Goal: Information Seeking & Learning: Compare options

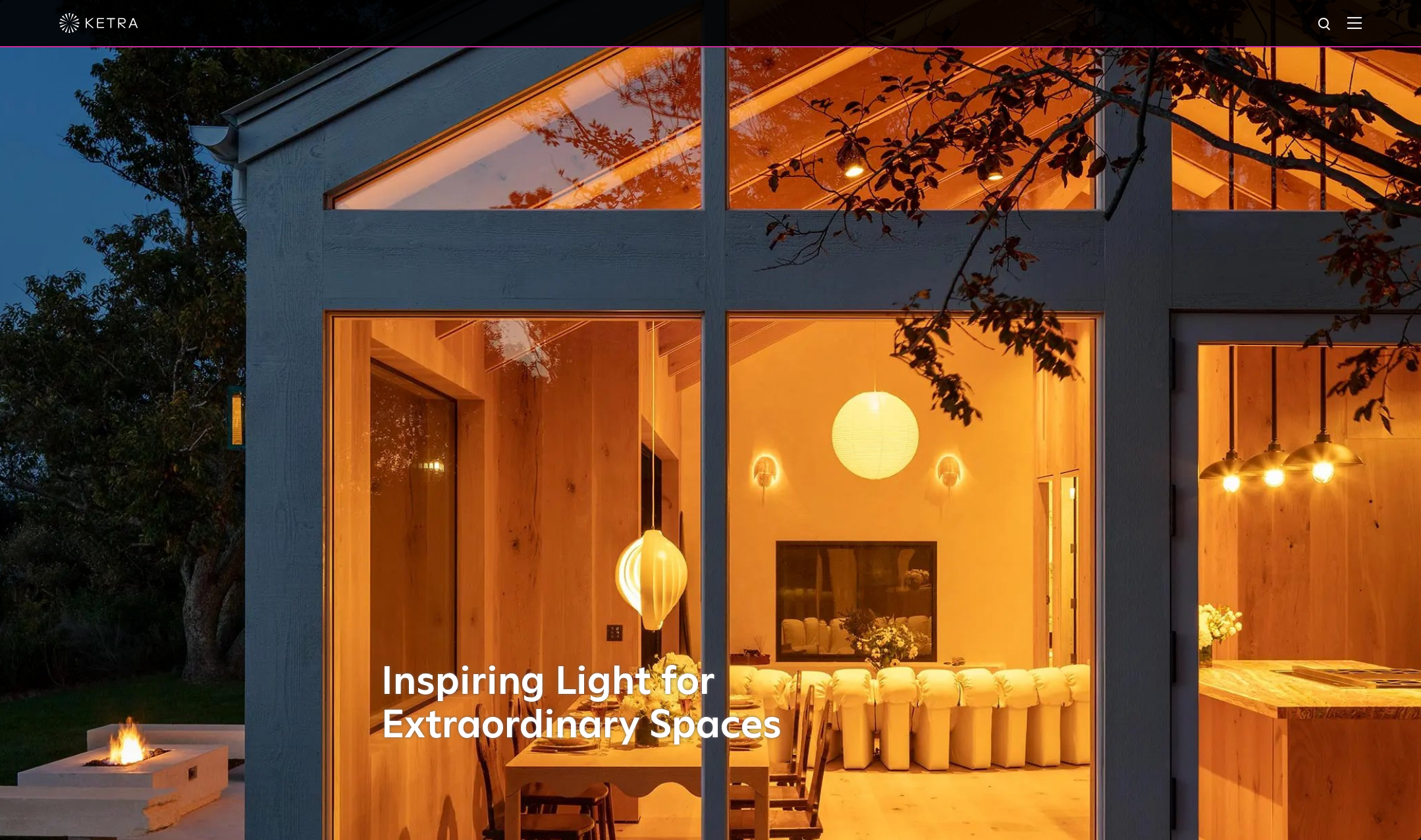
click at [1362, 14] on div at bounding box center [711, 23] width 1303 height 46
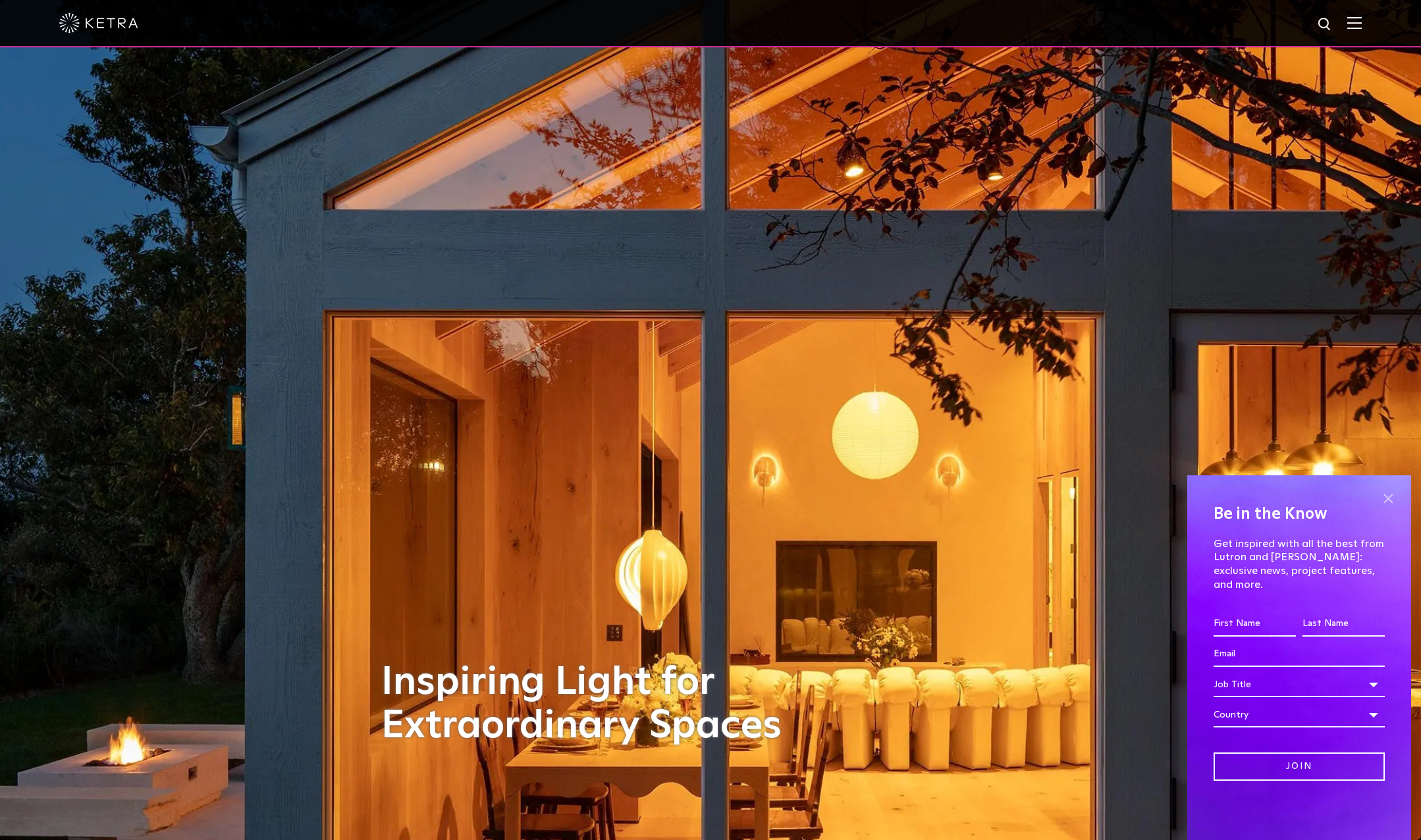
click at [1393, 506] on span at bounding box center [1388, 498] width 20 height 20
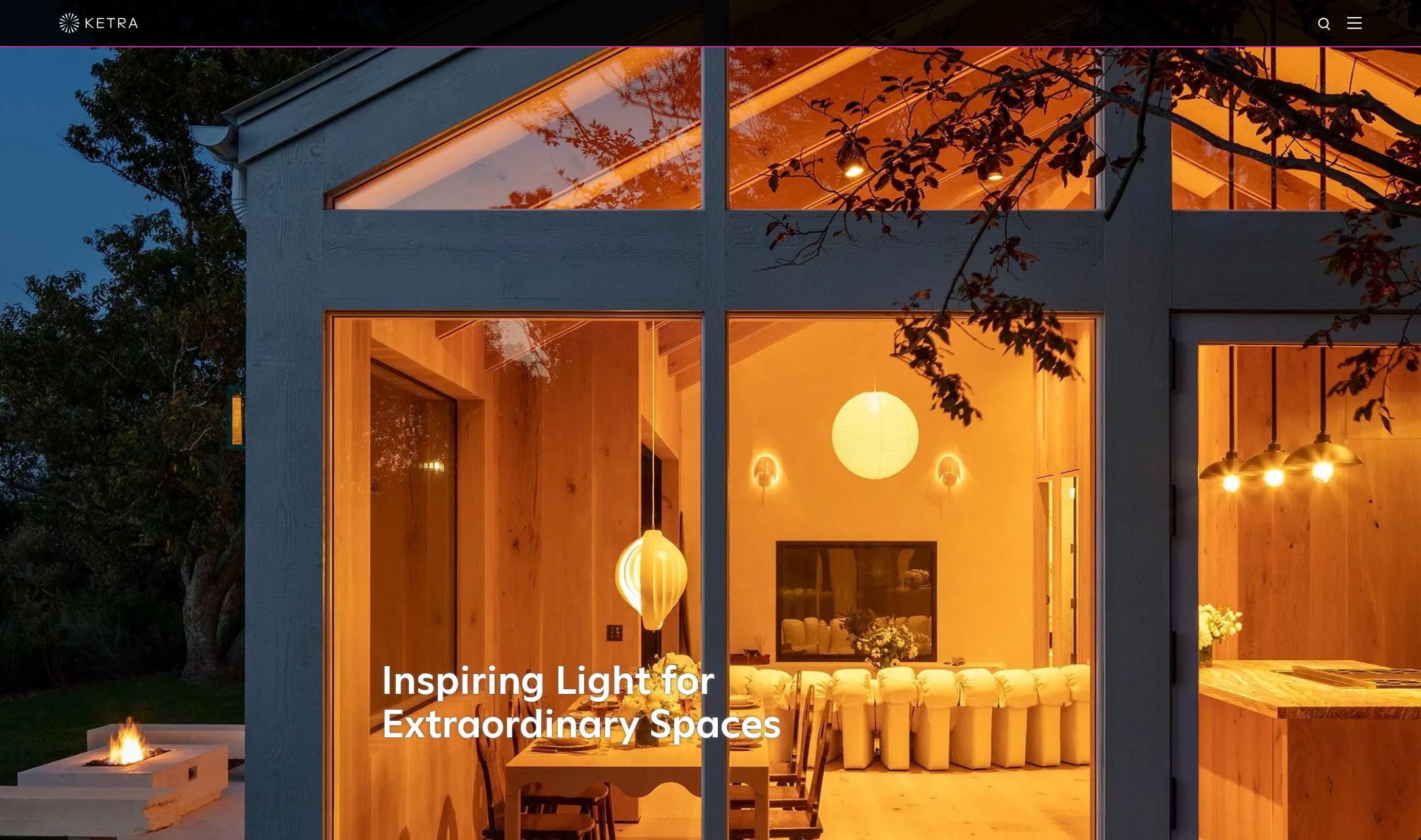
click at [1362, 26] on img at bounding box center [1355, 23] width 14 height 13
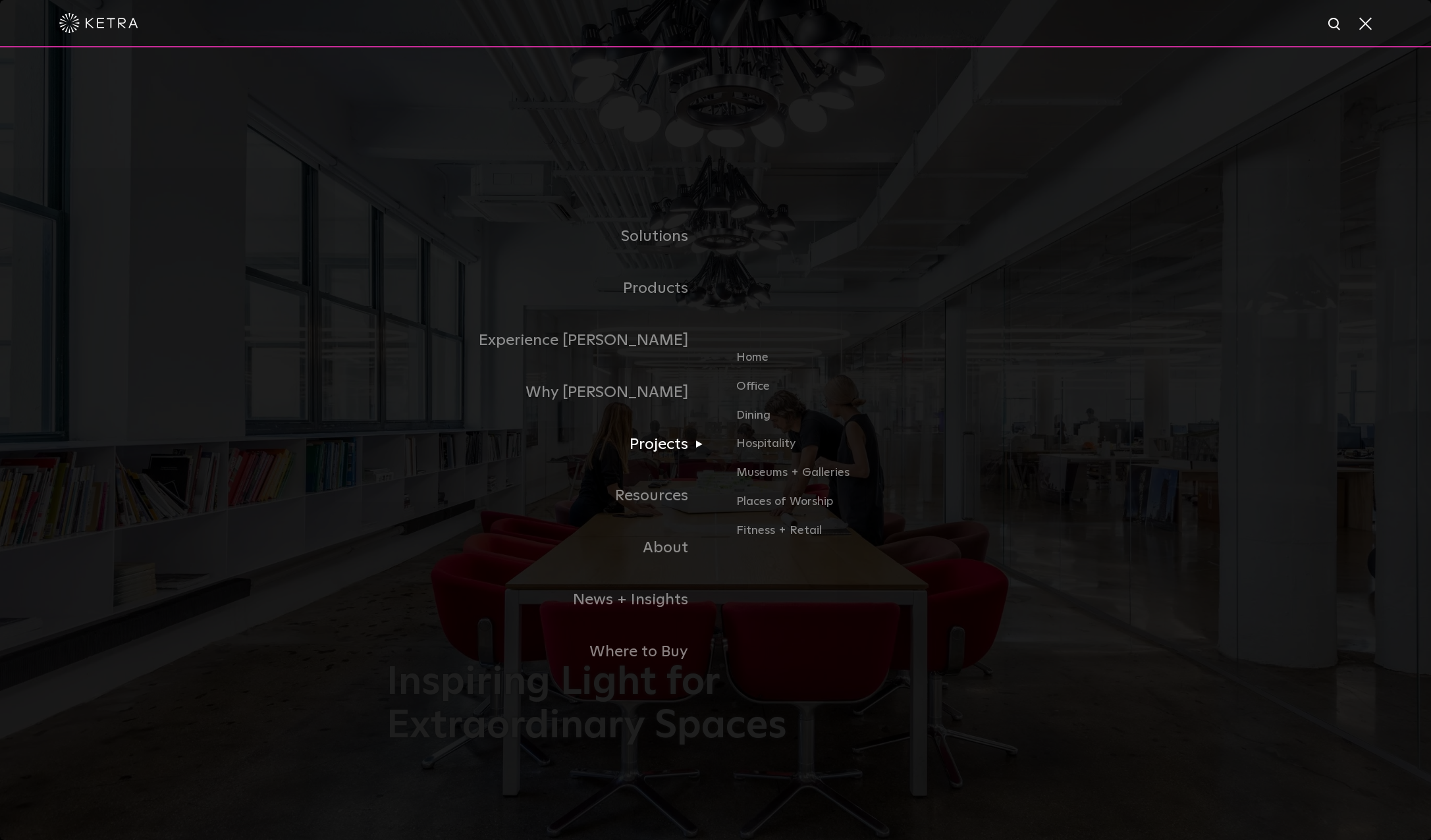
click at [663, 464] on link "Projects" at bounding box center [552, 445] width 330 height 52
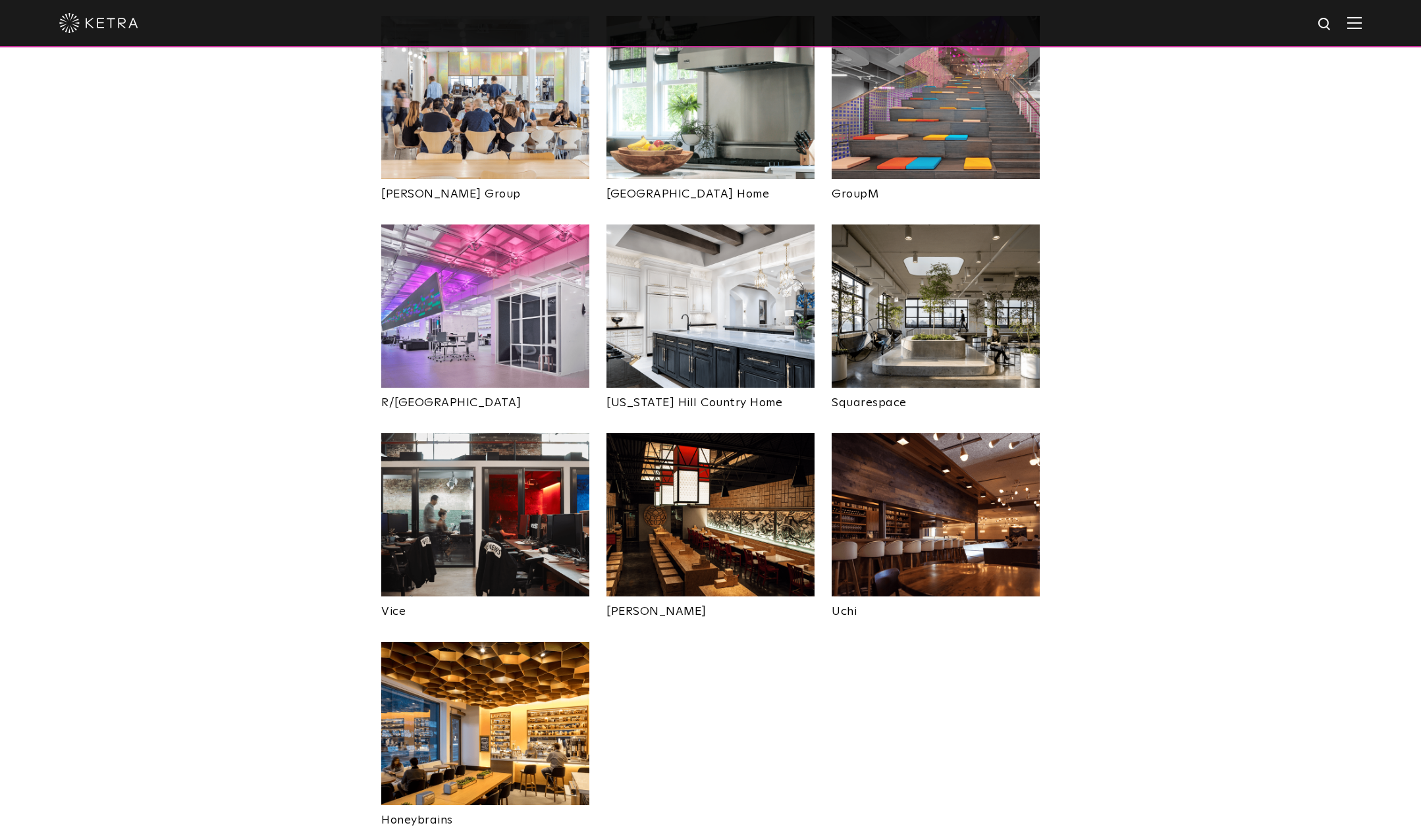
scroll to position [2724, 0]
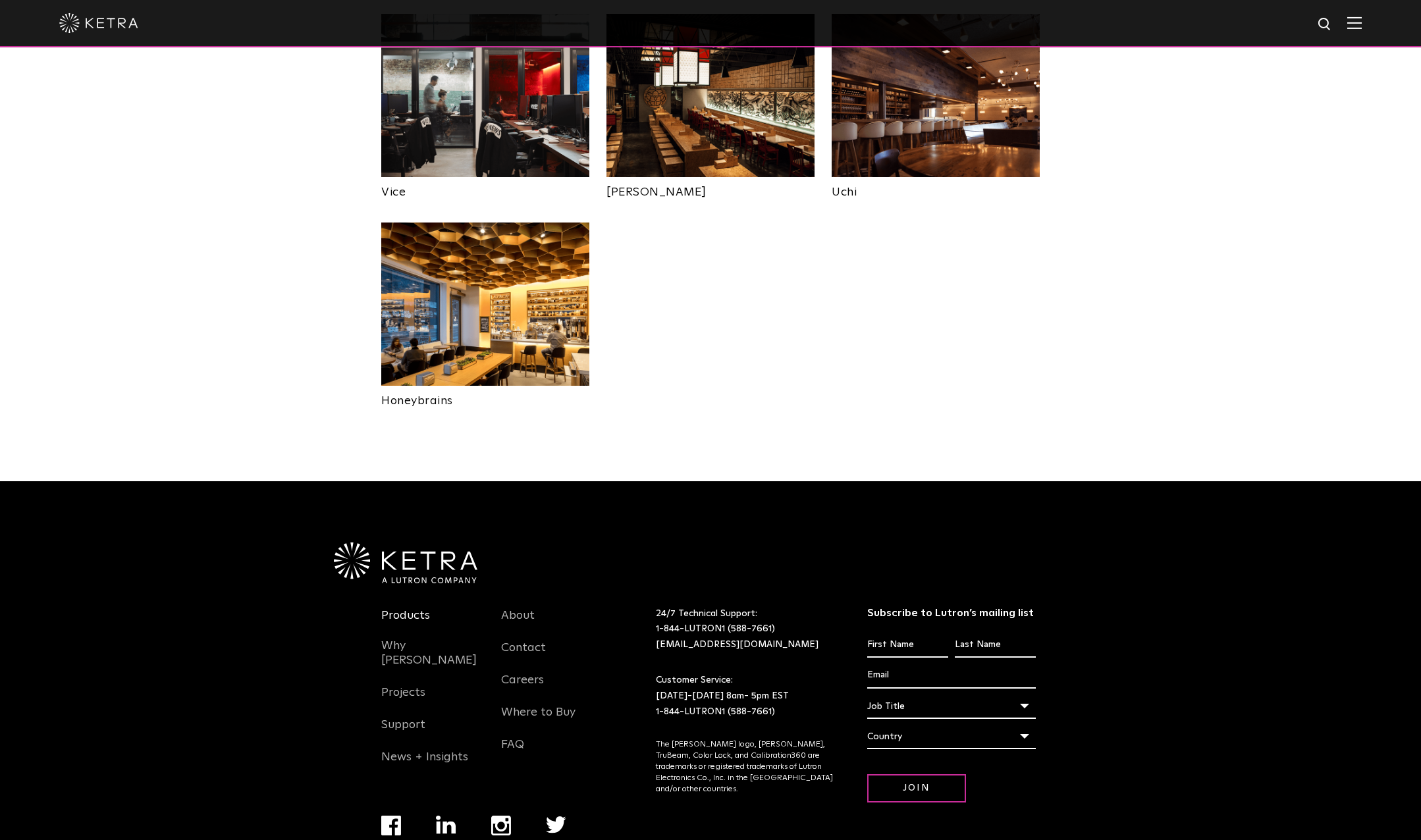
click at [420, 608] on link "Products" at bounding box center [405, 623] width 49 height 30
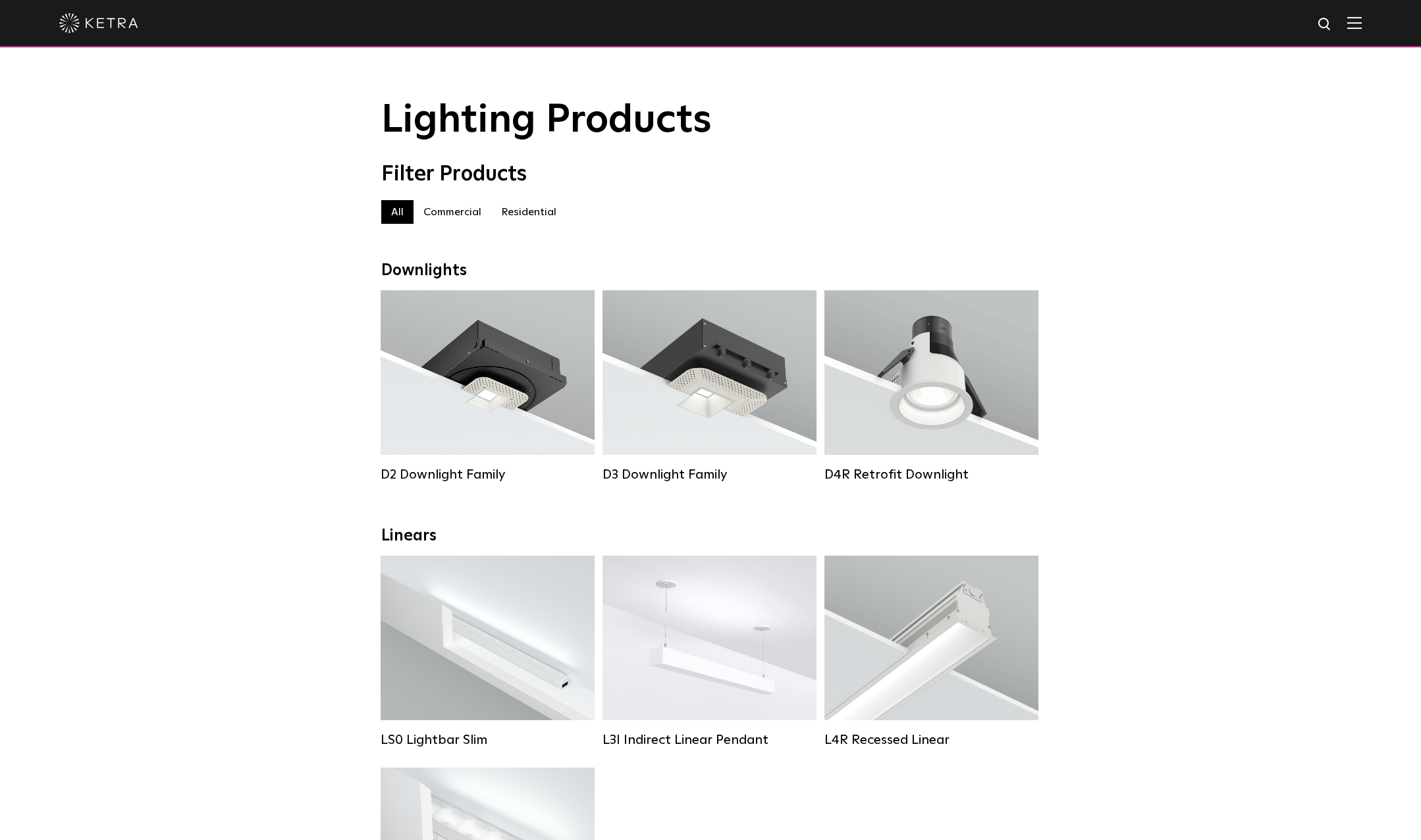
click at [444, 216] on label "Commercial" at bounding box center [453, 212] width 78 height 24
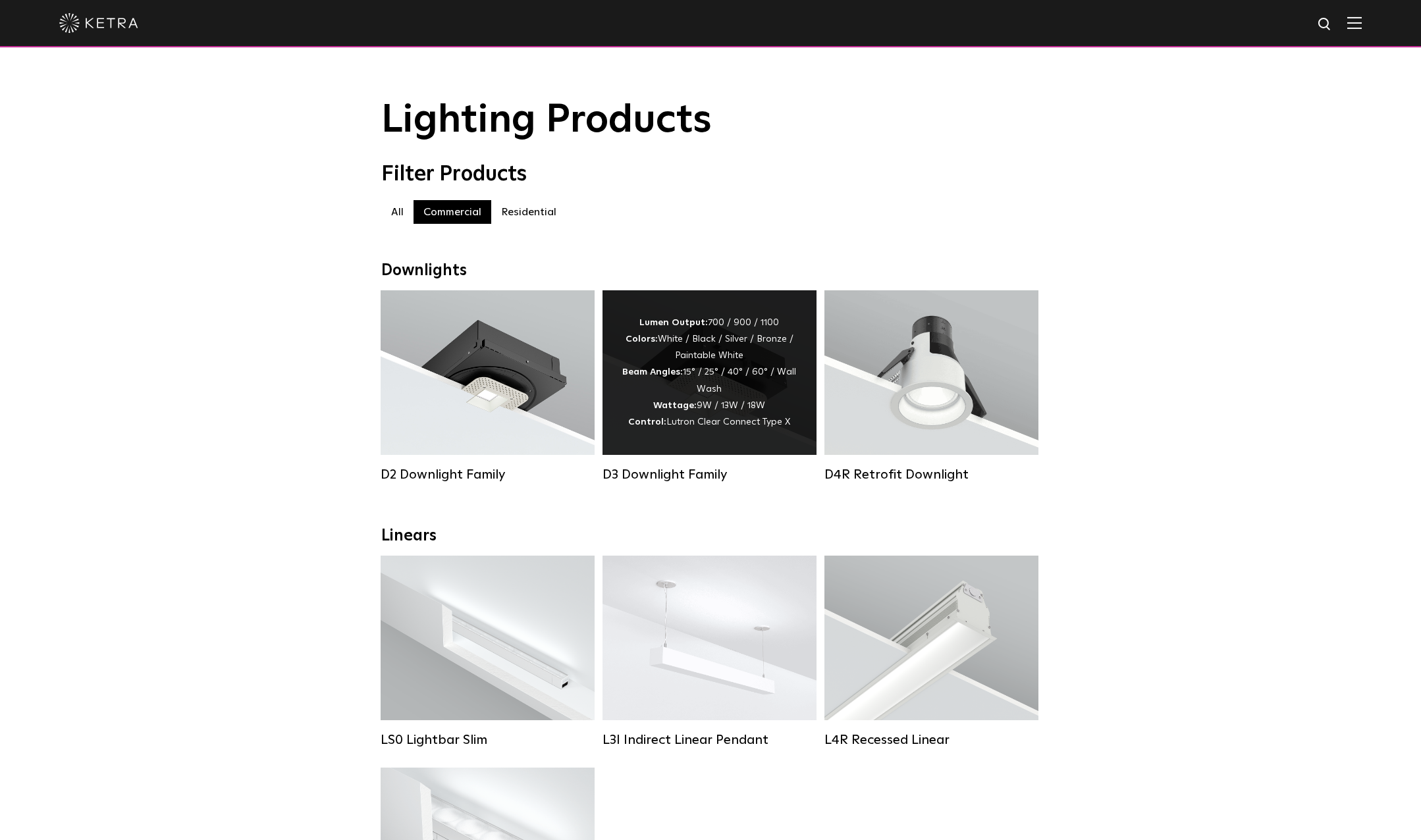
click at [728, 406] on div "Lumen Output: 700 / 900 / 1100 Colors: White / Black / Silver / Bronze / Painta…" at bounding box center [709, 373] width 175 height 116
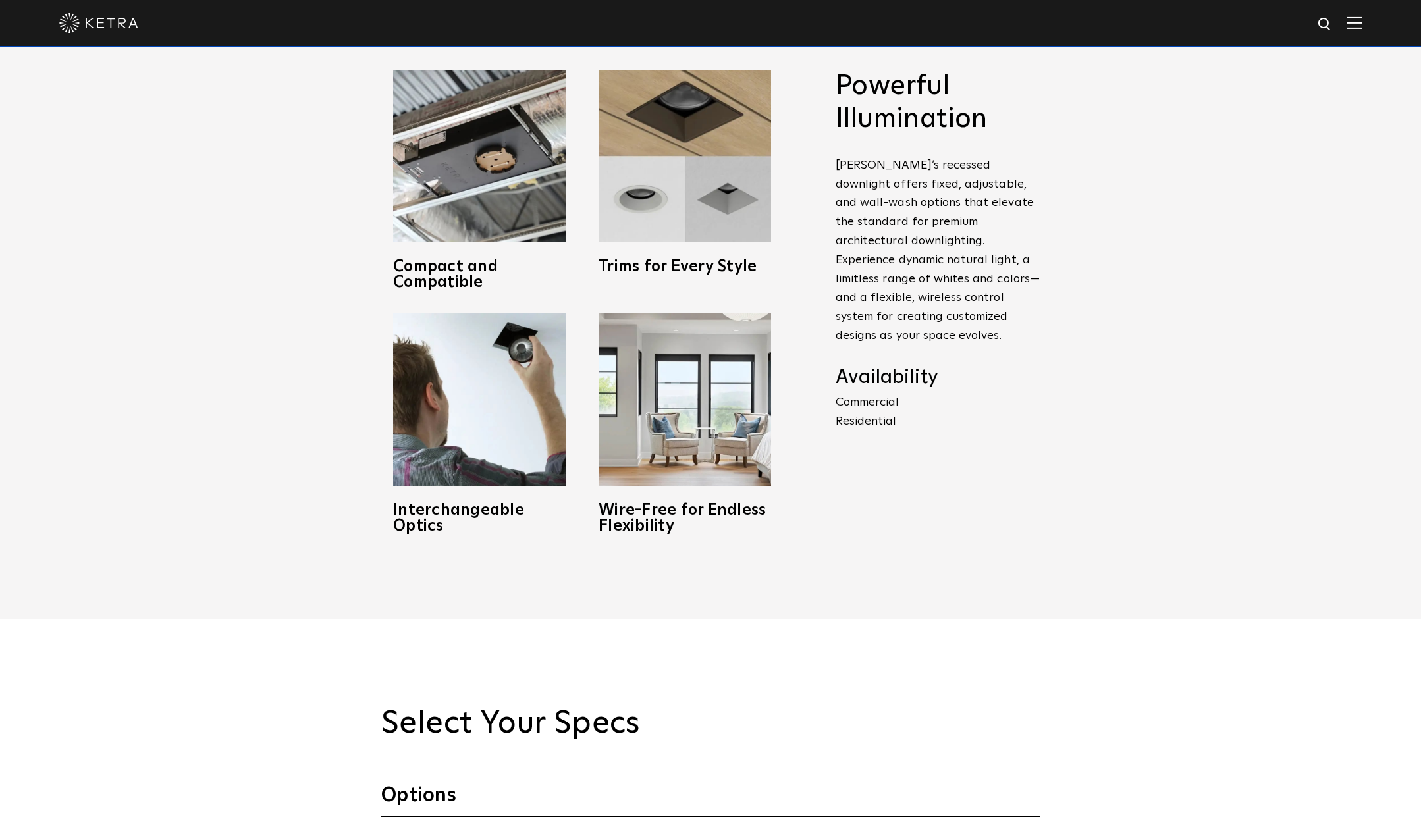
scroll to position [1317, 0]
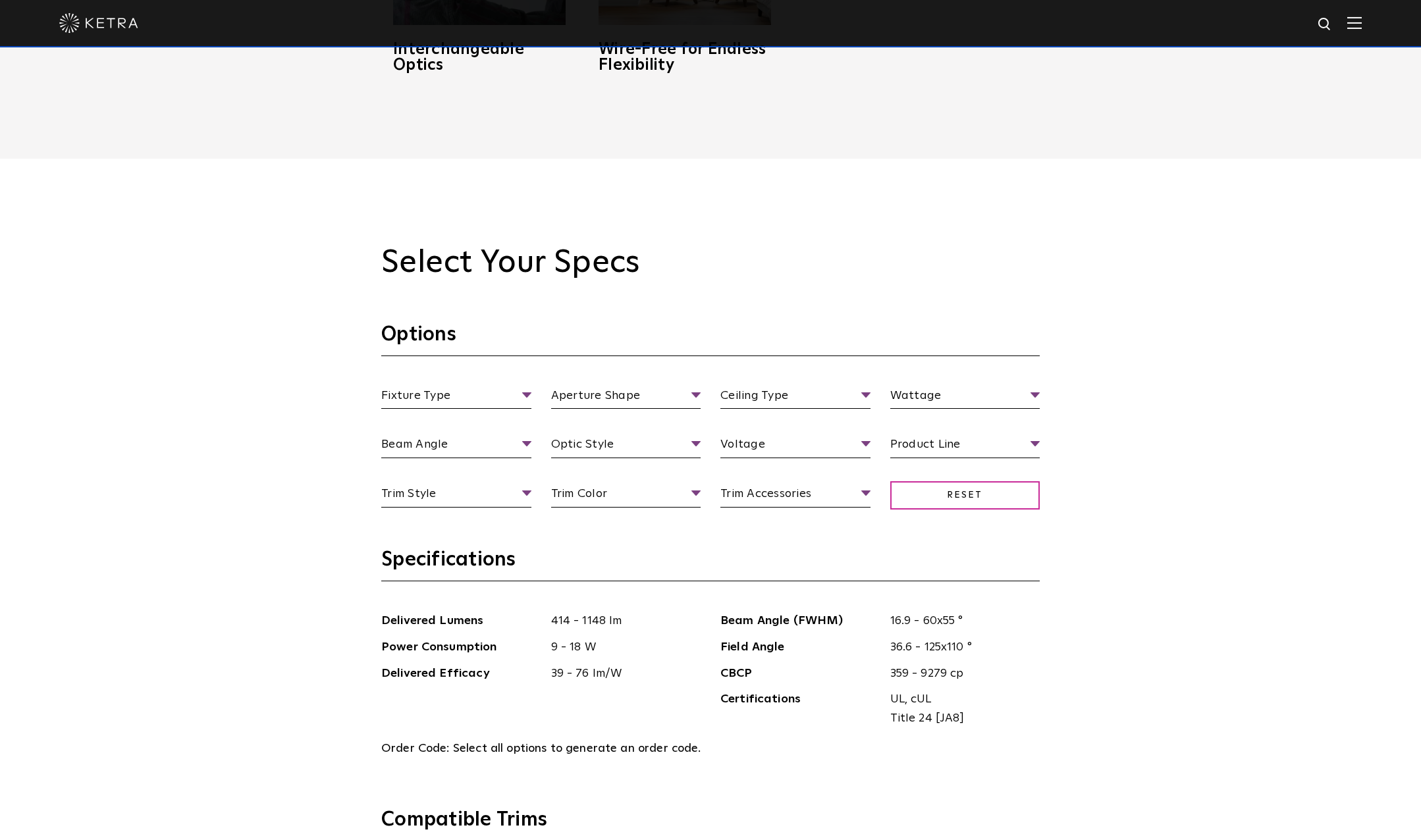
click at [453, 380] on section "Options Fixture Type Fixture Type Adjustable Fixed Wall Wash Aperture Shape Ape…" at bounding box center [710, 434] width 659 height 225
click at [439, 396] on span "Fixture Type" at bounding box center [456, 398] width 150 height 23
click at [434, 449] on li "Adjustable" at bounding box center [456, 445] width 150 height 24
click at [649, 383] on section "Options Adjustable Fixture Type Adjustable Fixed Wall Wash Aperture Shape Apert…" at bounding box center [710, 434] width 659 height 225
click at [632, 401] on span "Aperture Shape" at bounding box center [626, 398] width 150 height 23
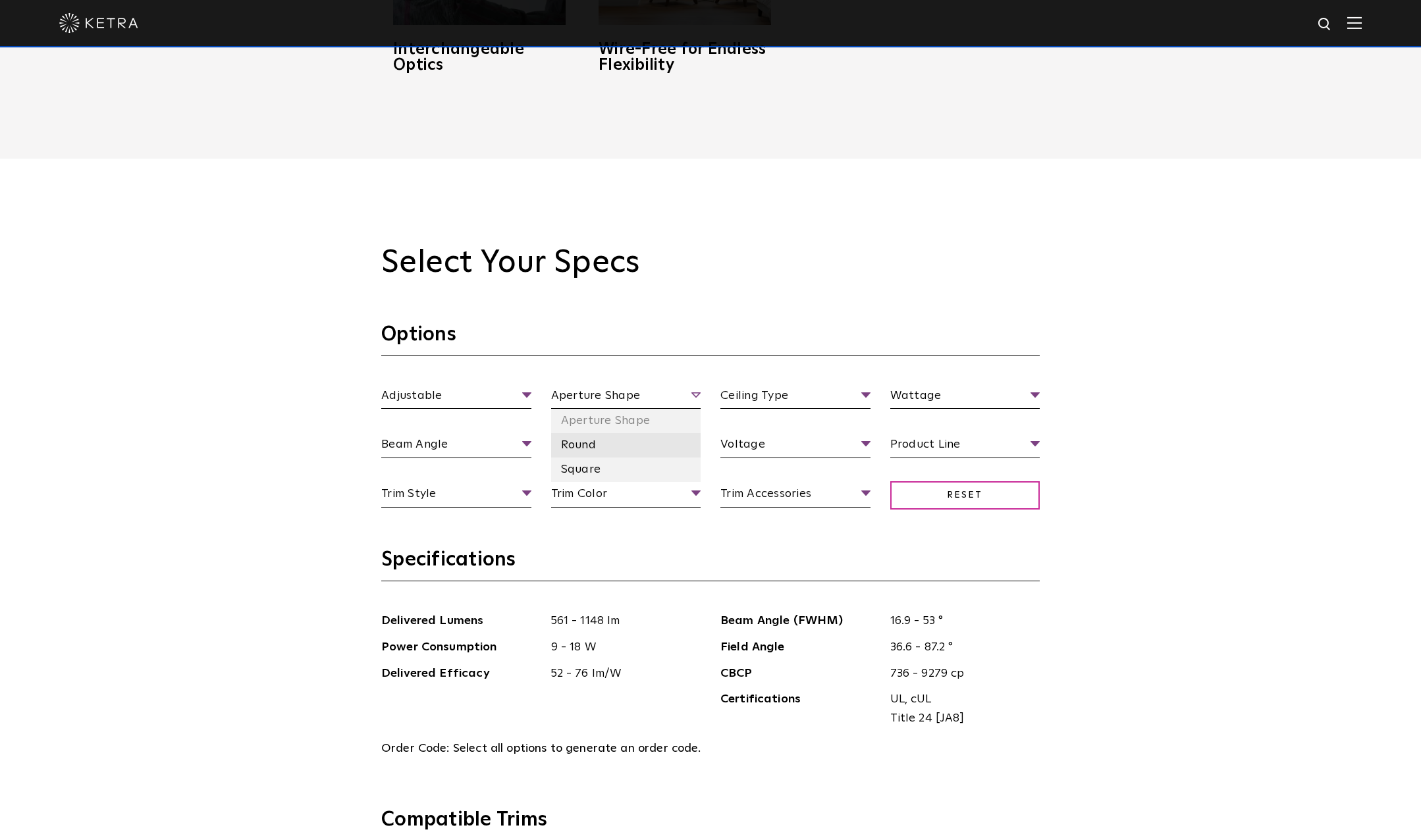
click at [579, 447] on li "Round" at bounding box center [626, 445] width 150 height 24
click at [806, 382] on section "Options Adjustable Fixture Type Adjustable Fixed Wall Wash Round Aperture Shape…" at bounding box center [710, 434] width 659 height 225
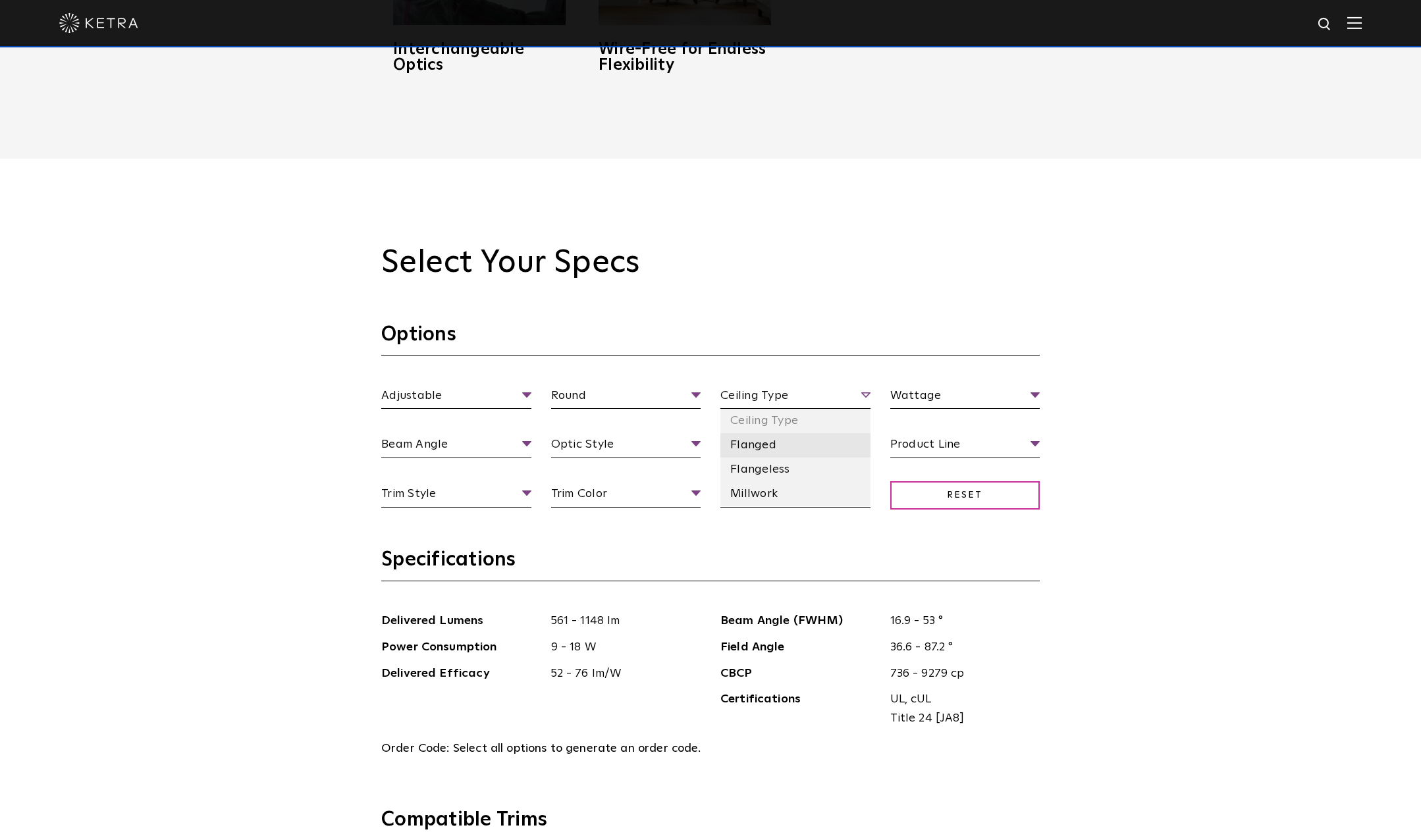
click at [758, 453] on li "Flanged" at bounding box center [796, 445] width 150 height 24
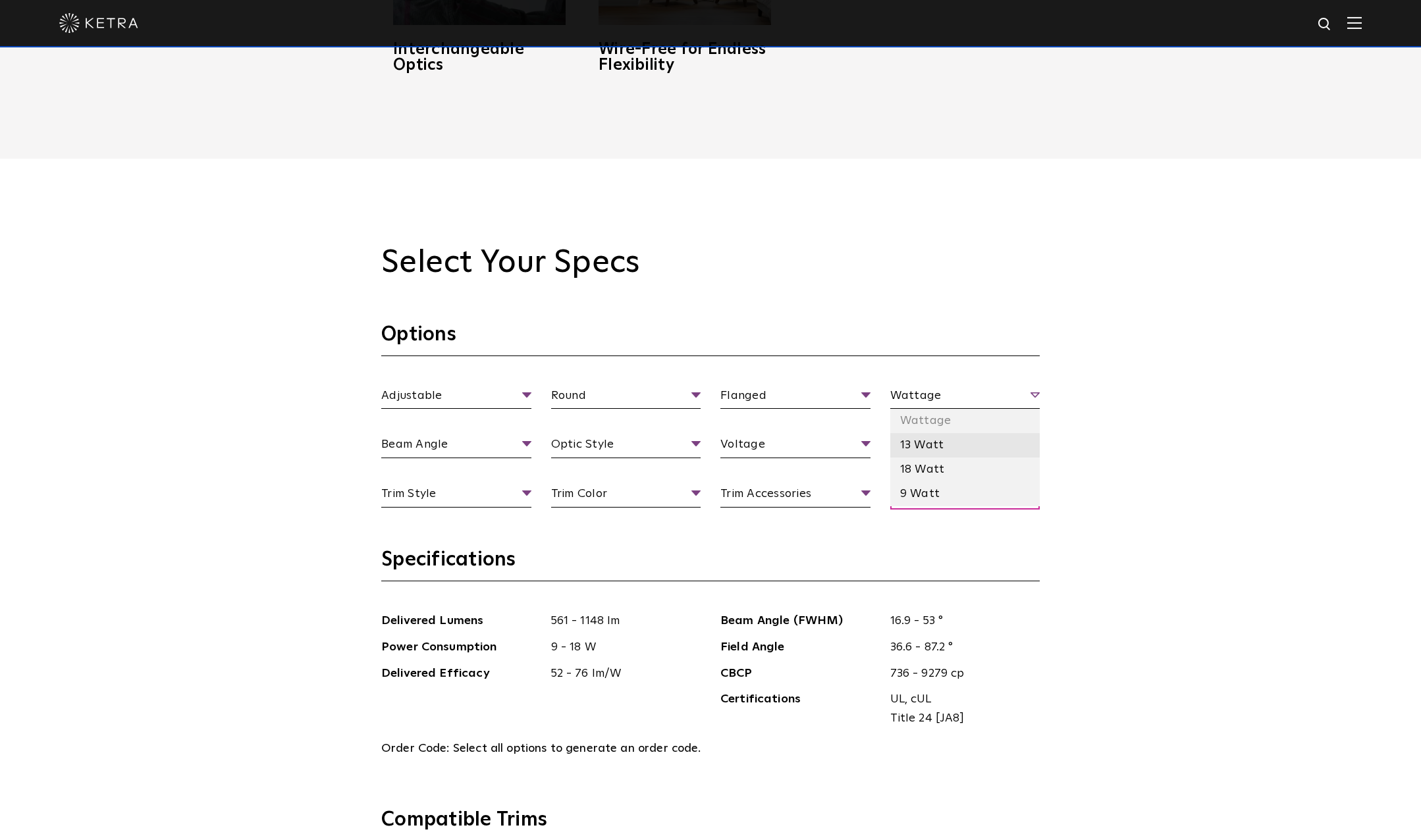
click at [927, 451] on li "13 Watt" at bounding box center [965, 445] width 150 height 24
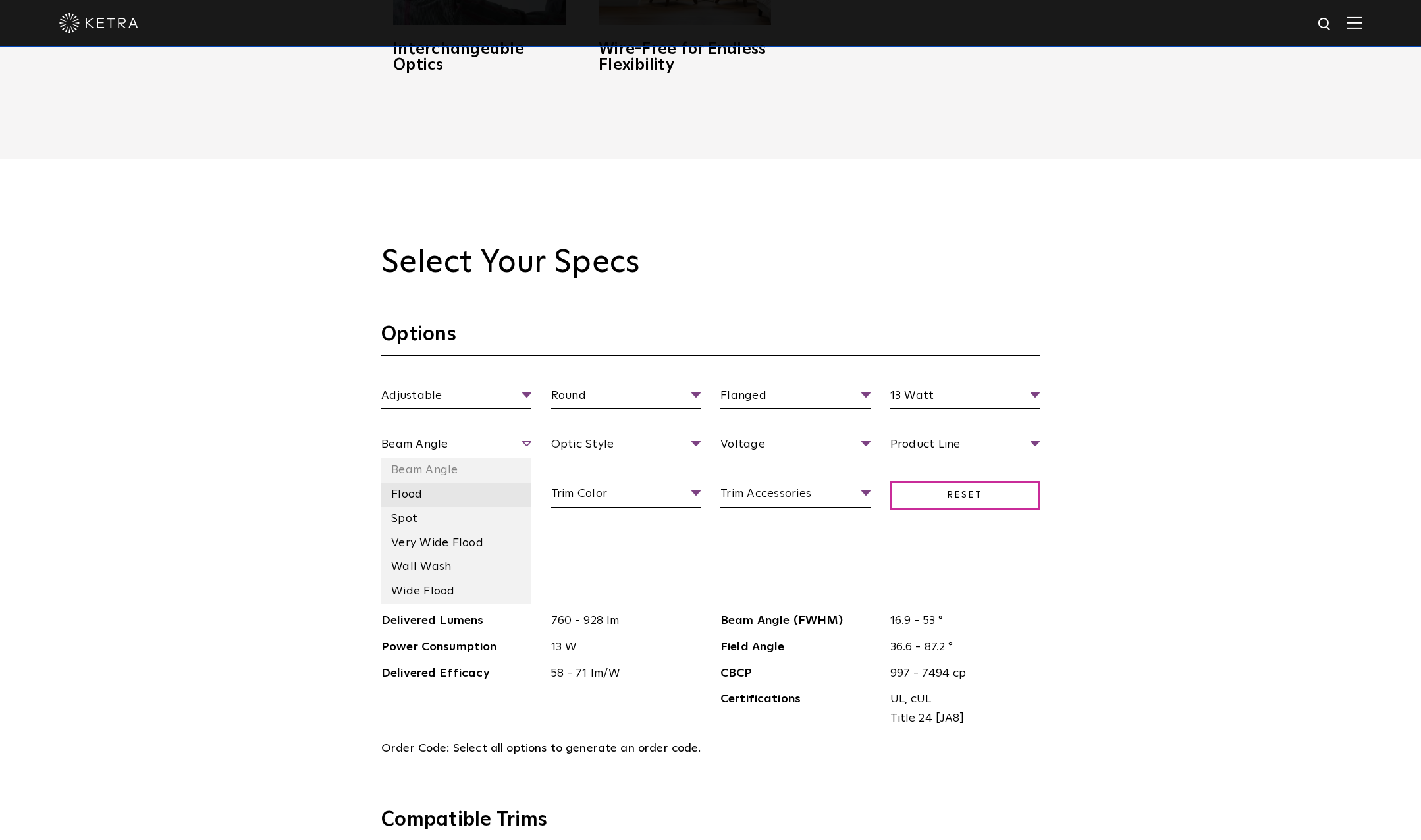
click at [405, 498] on li "Flood" at bounding box center [456, 495] width 150 height 24
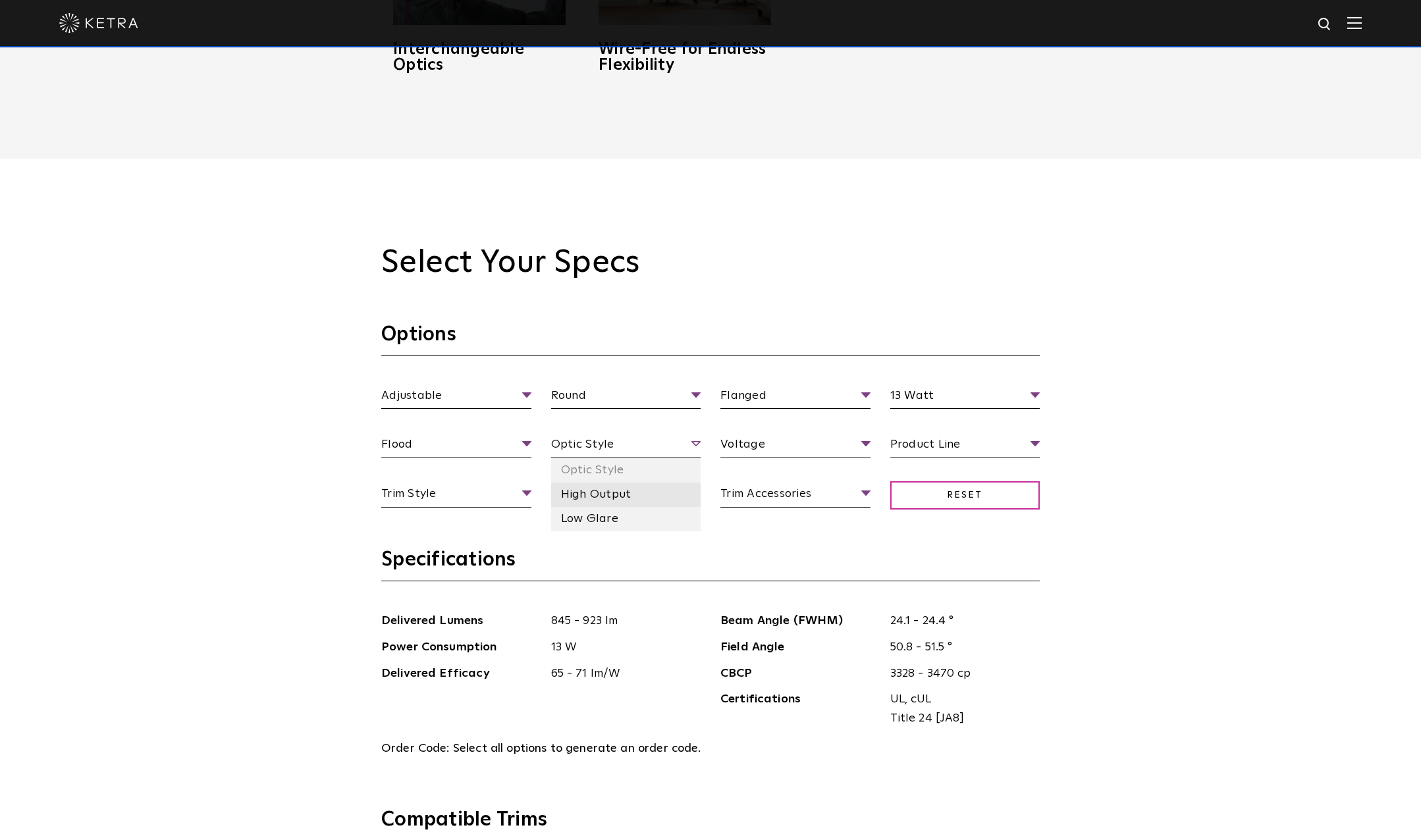
click at [615, 501] on li "High Output" at bounding box center [626, 495] width 150 height 24
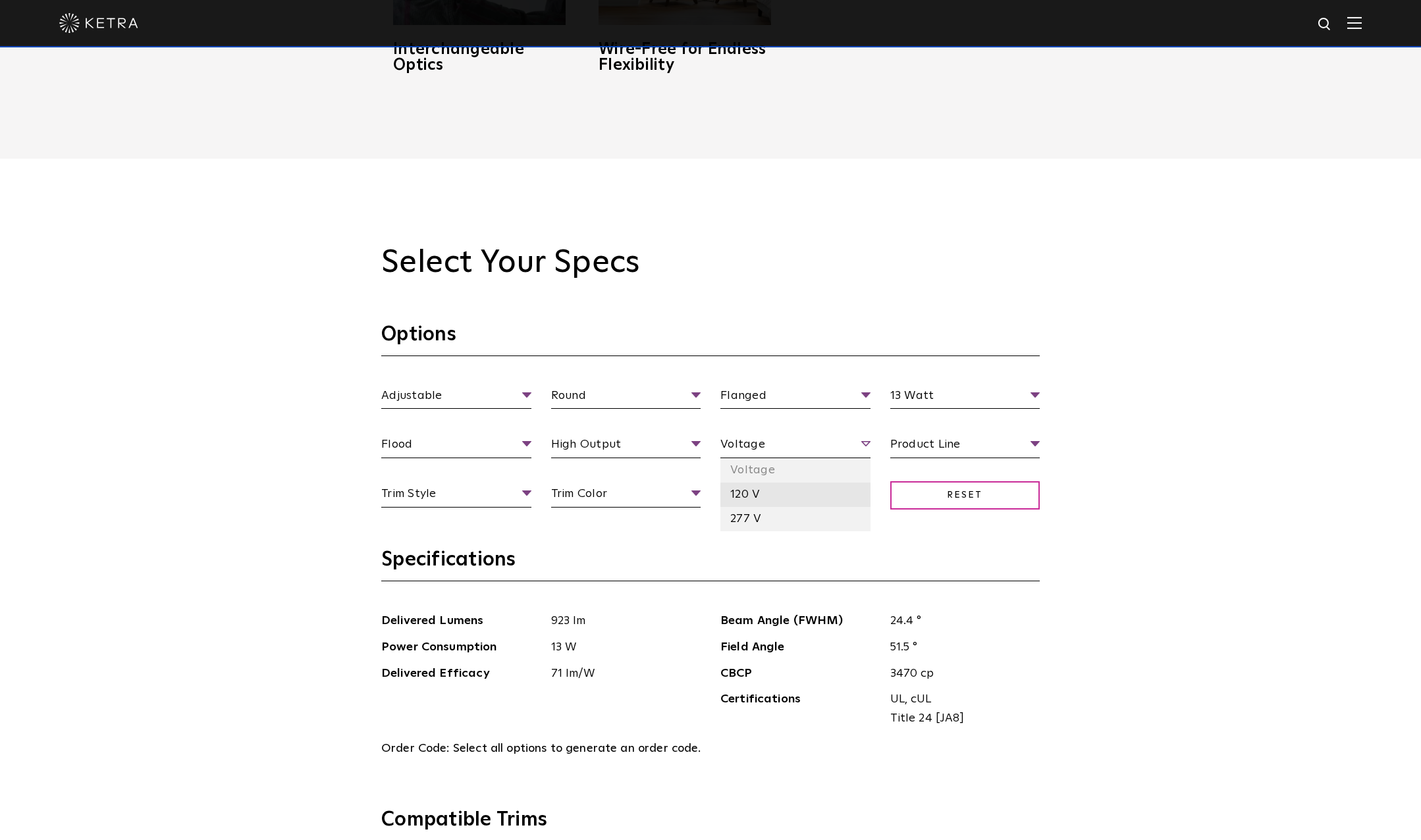
click at [746, 506] on li "120 V" at bounding box center [796, 495] width 150 height 24
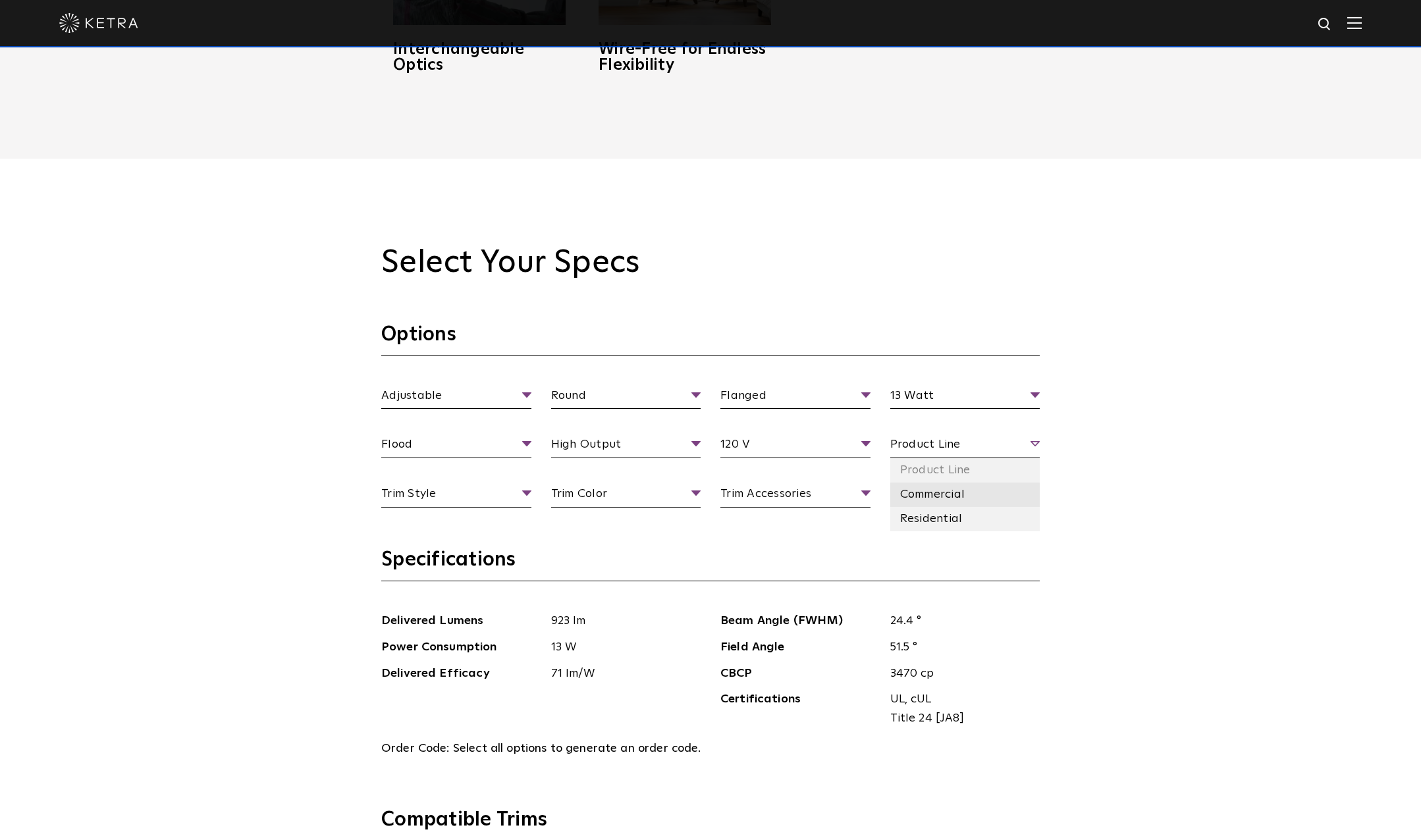
click at [941, 503] on li "Commercial" at bounding box center [965, 495] width 150 height 24
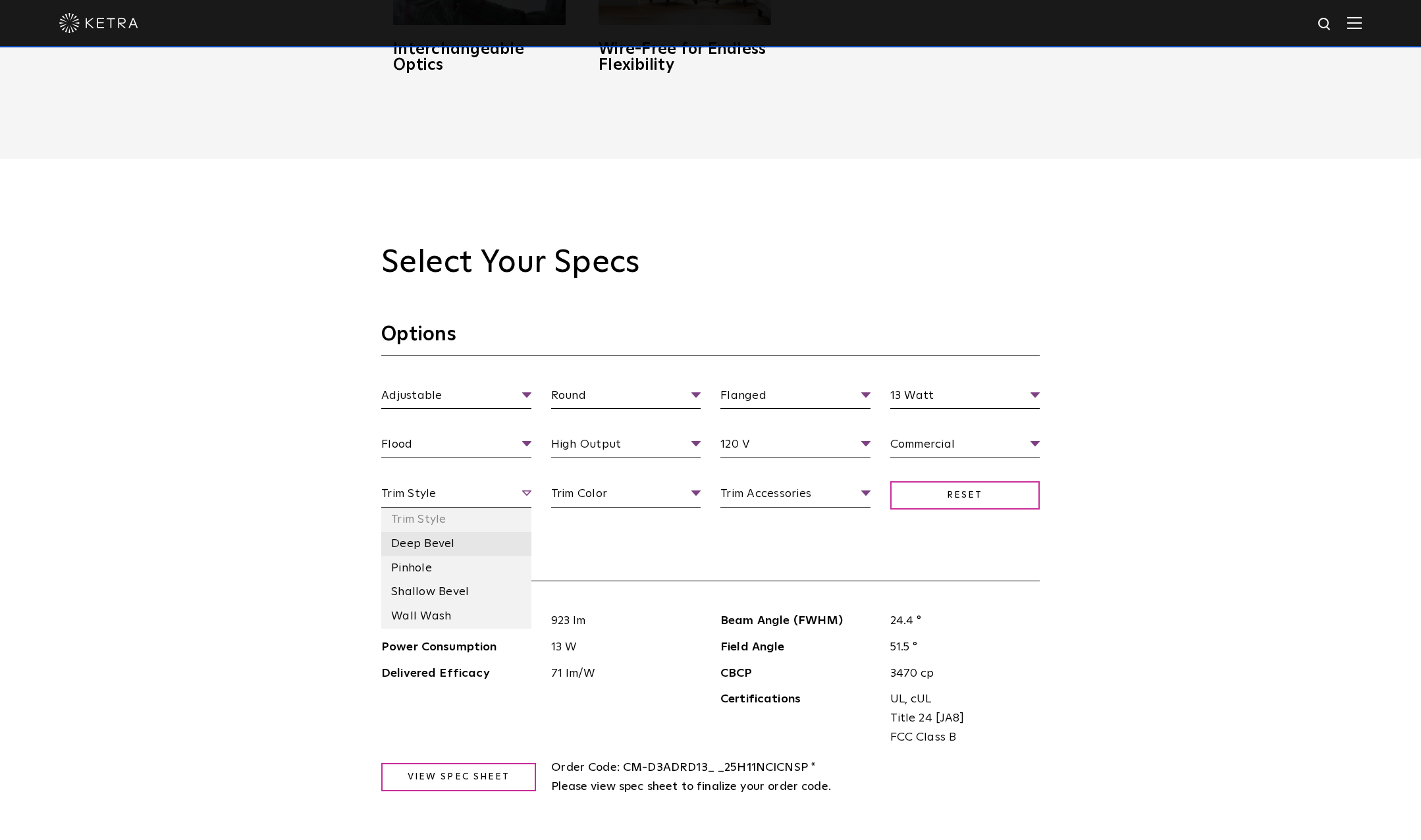
click at [407, 539] on li "Deep Bevel" at bounding box center [456, 544] width 150 height 24
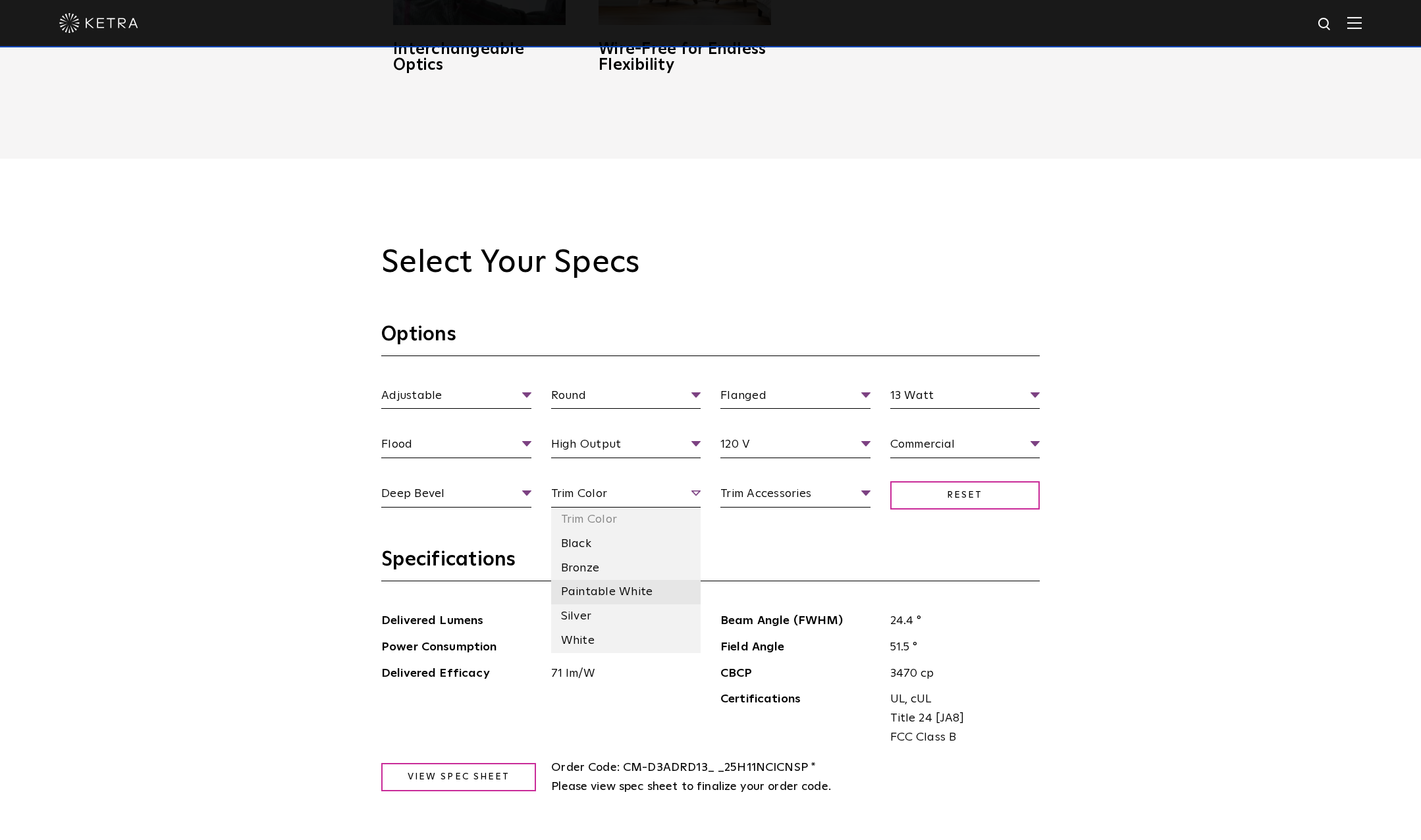
click at [571, 592] on li "Paintable White" at bounding box center [626, 592] width 150 height 24
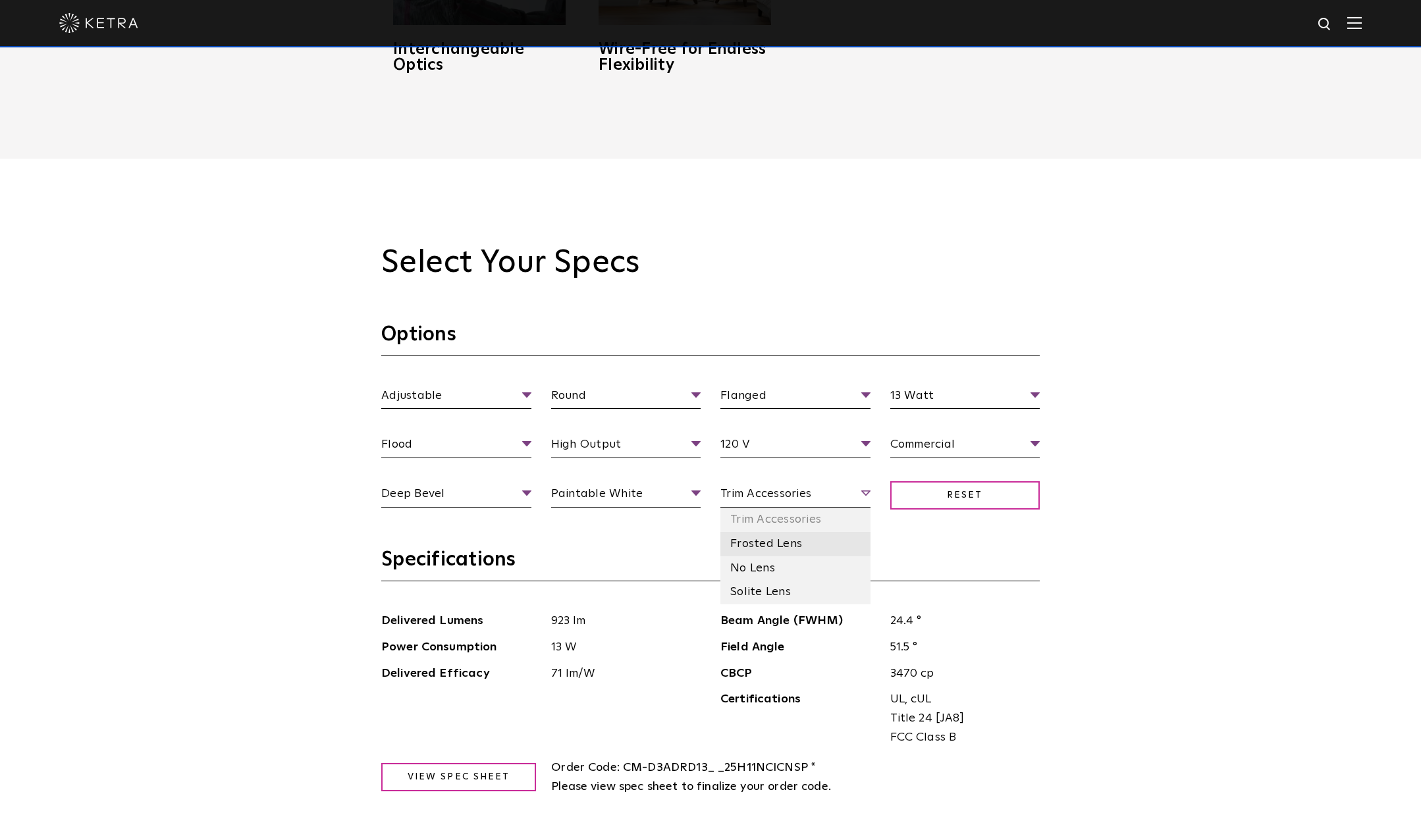
click at [764, 547] on li "Frosted Lens" at bounding box center [796, 544] width 150 height 24
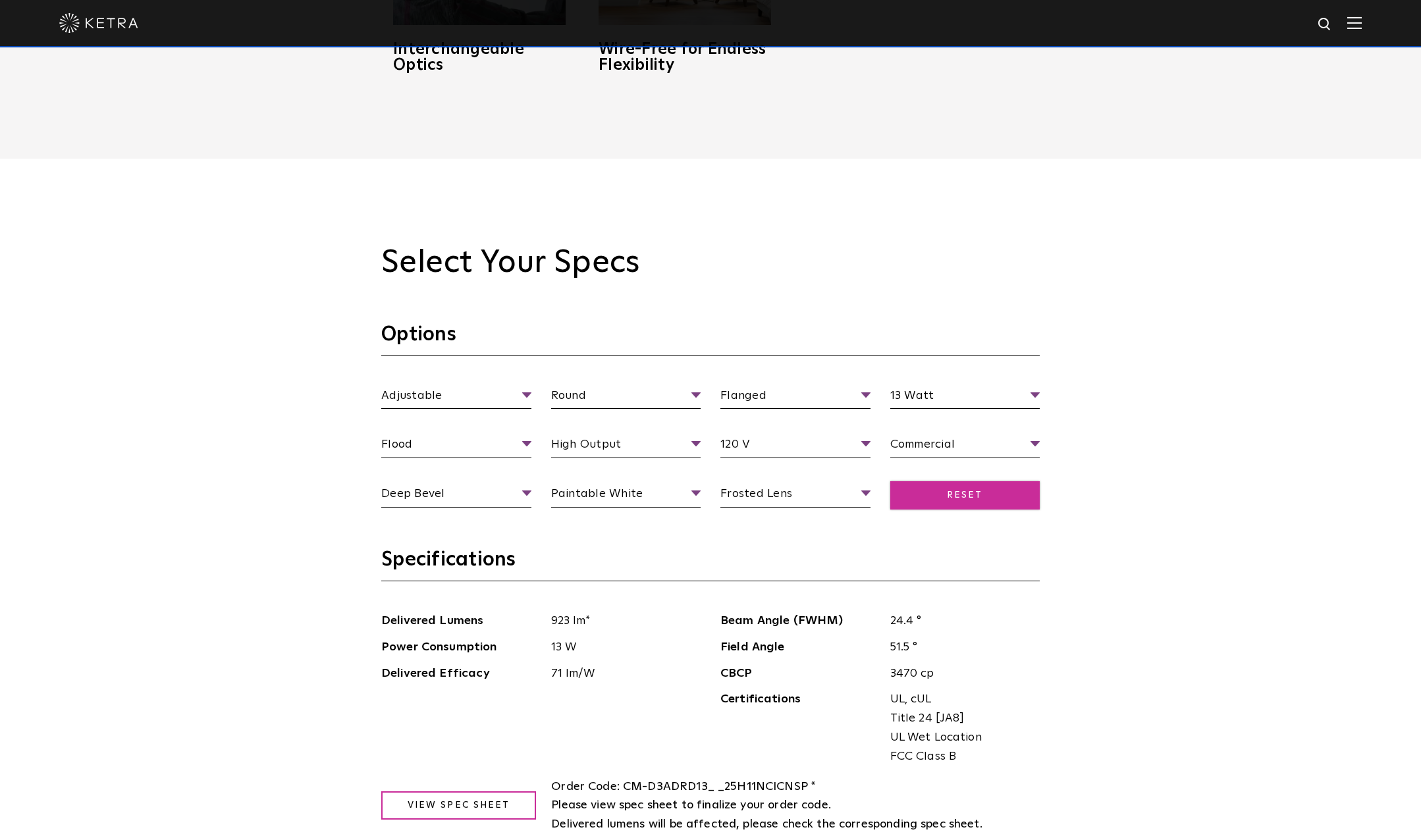
click at [954, 501] on span "Reset" at bounding box center [965, 496] width 150 height 28
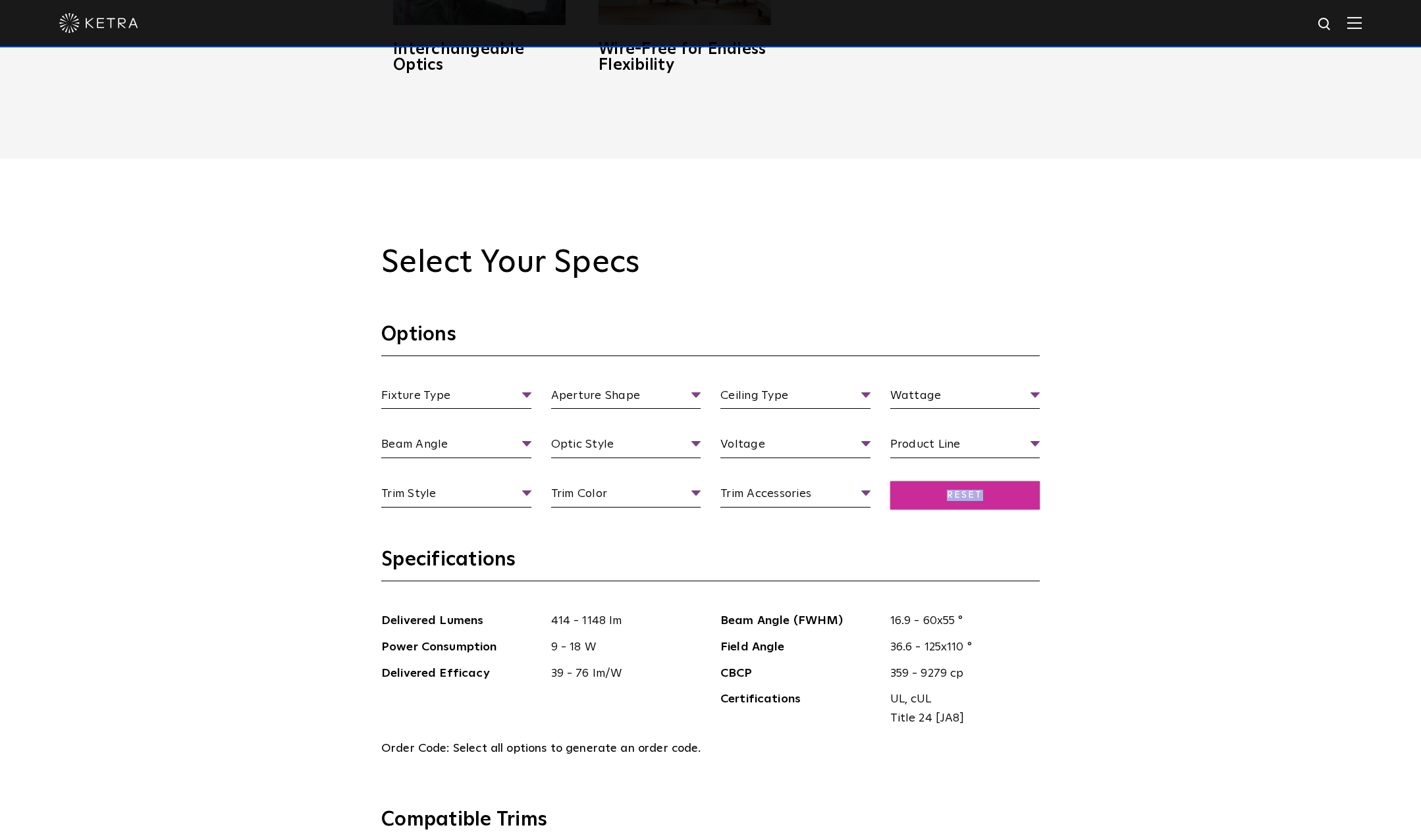
click at [954, 501] on span "Reset" at bounding box center [965, 496] width 150 height 28
click at [417, 443] on li "Adjustable" at bounding box center [456, 445] width 150 height 24
click at [597, 456] on li "Round" at bounding box center [626, 445] width 150 height 24
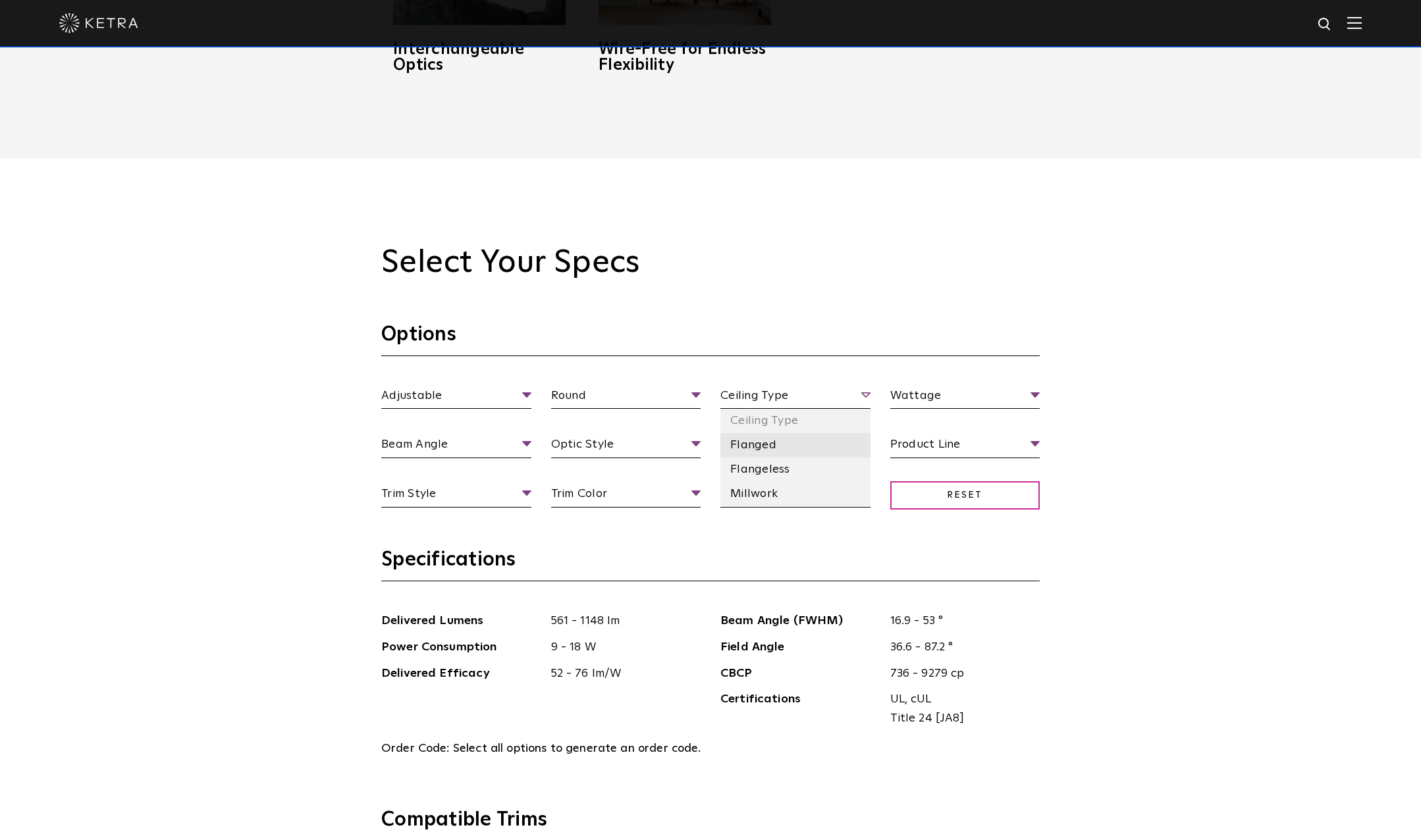
click at [755, 448] on li "Flanged" at bounding box center [796, 445] width 150 height 24
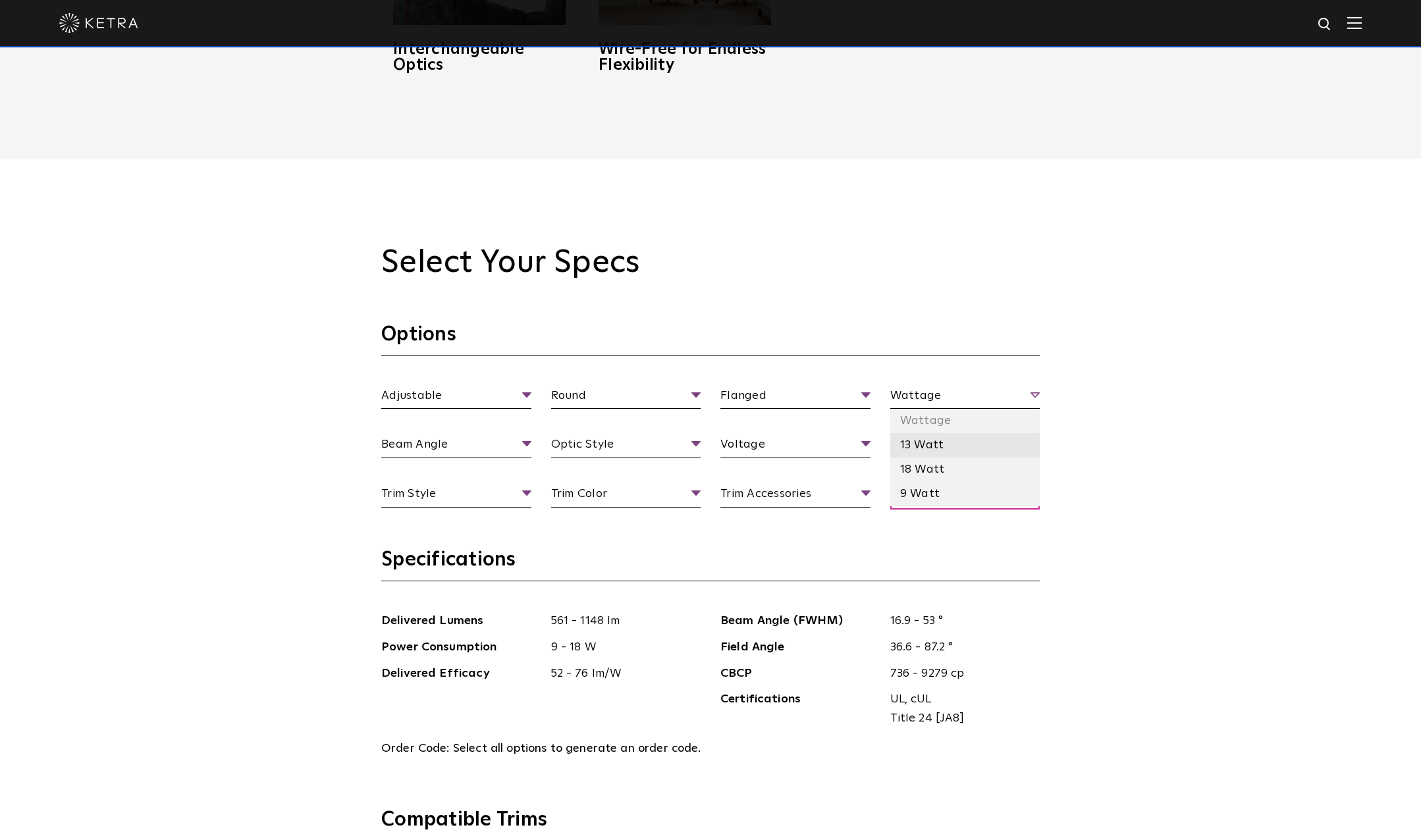
click at [914, 448] on li "13 Watt" at bounding box center [965, 445] width 150 height 24
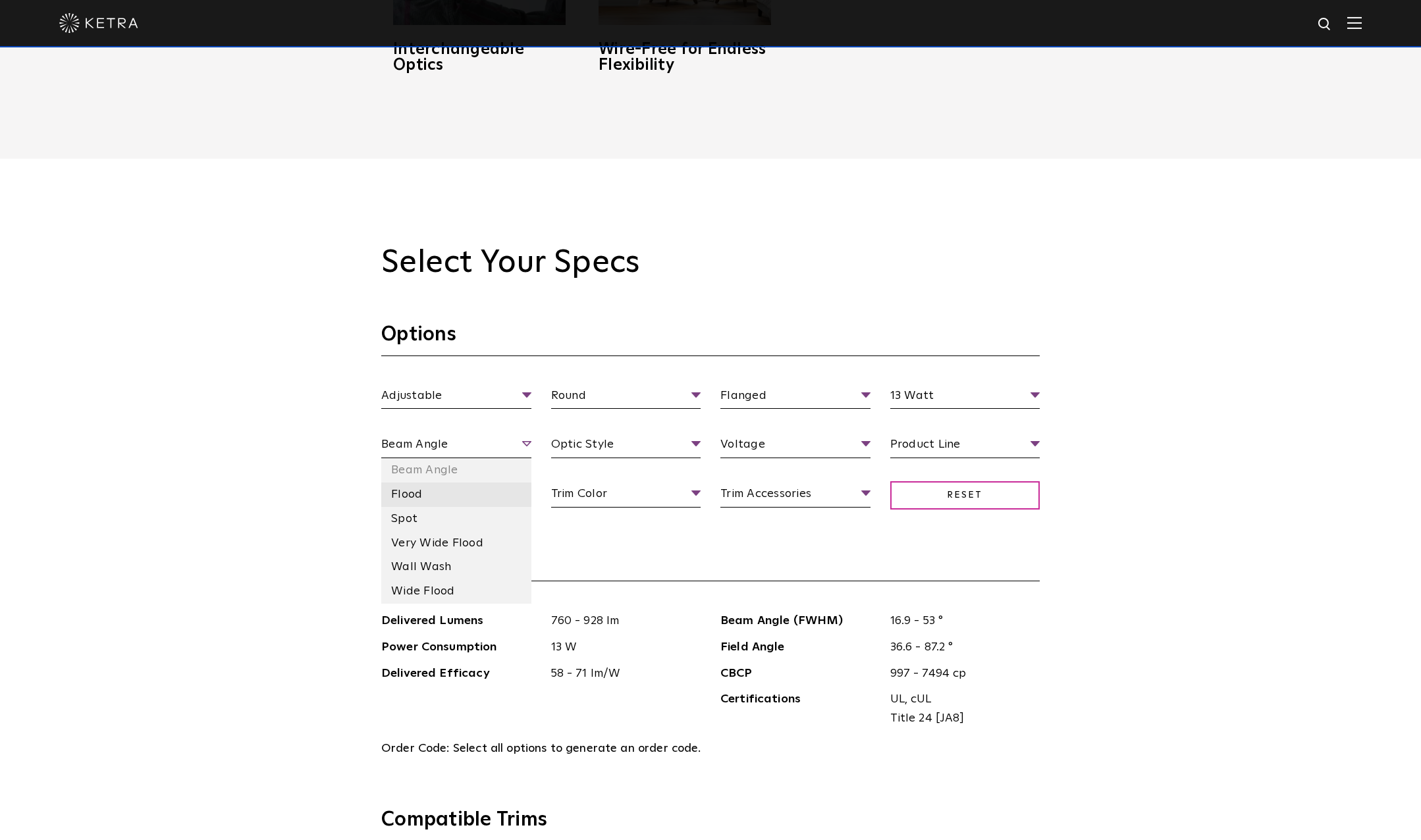
click at [419, 492] on li "Flood" at bounding box center [456, 495] width 150 height 24
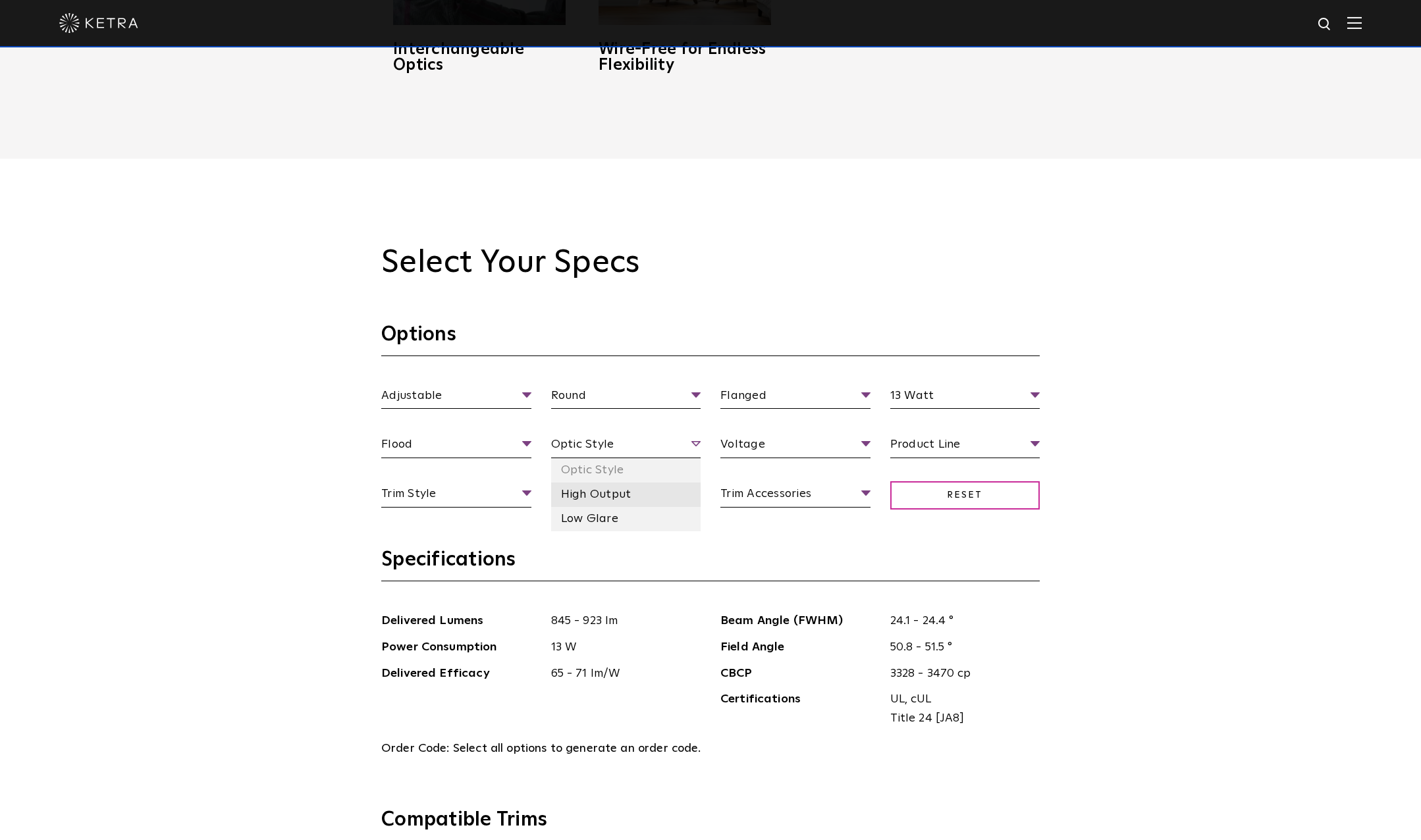
click at [601, 506] on li "High Output" at bounding box center [626, 495] width 150 height 24
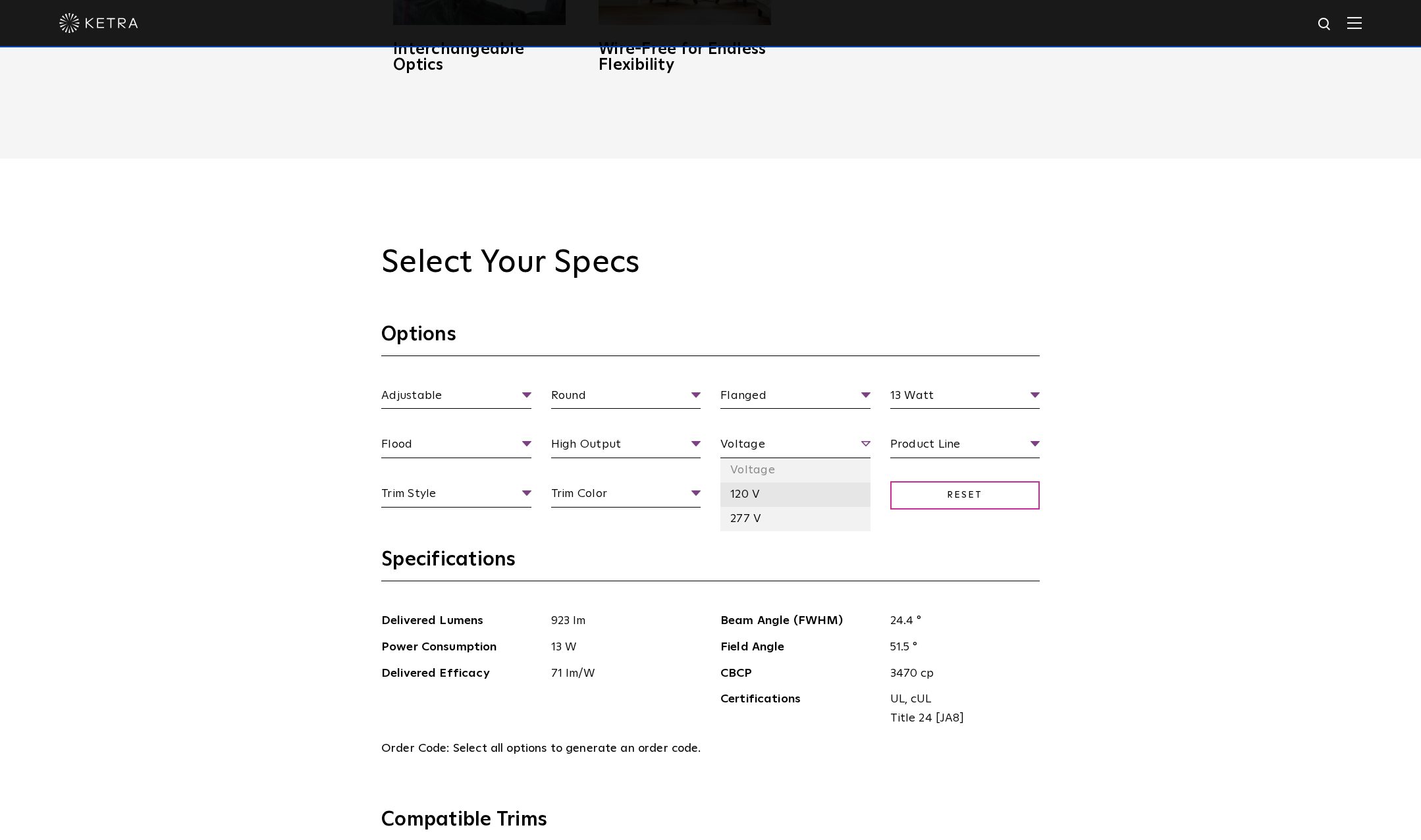
click at [761, 501] on li "120 V" at bounding box center [796, 495] width 150 height 24
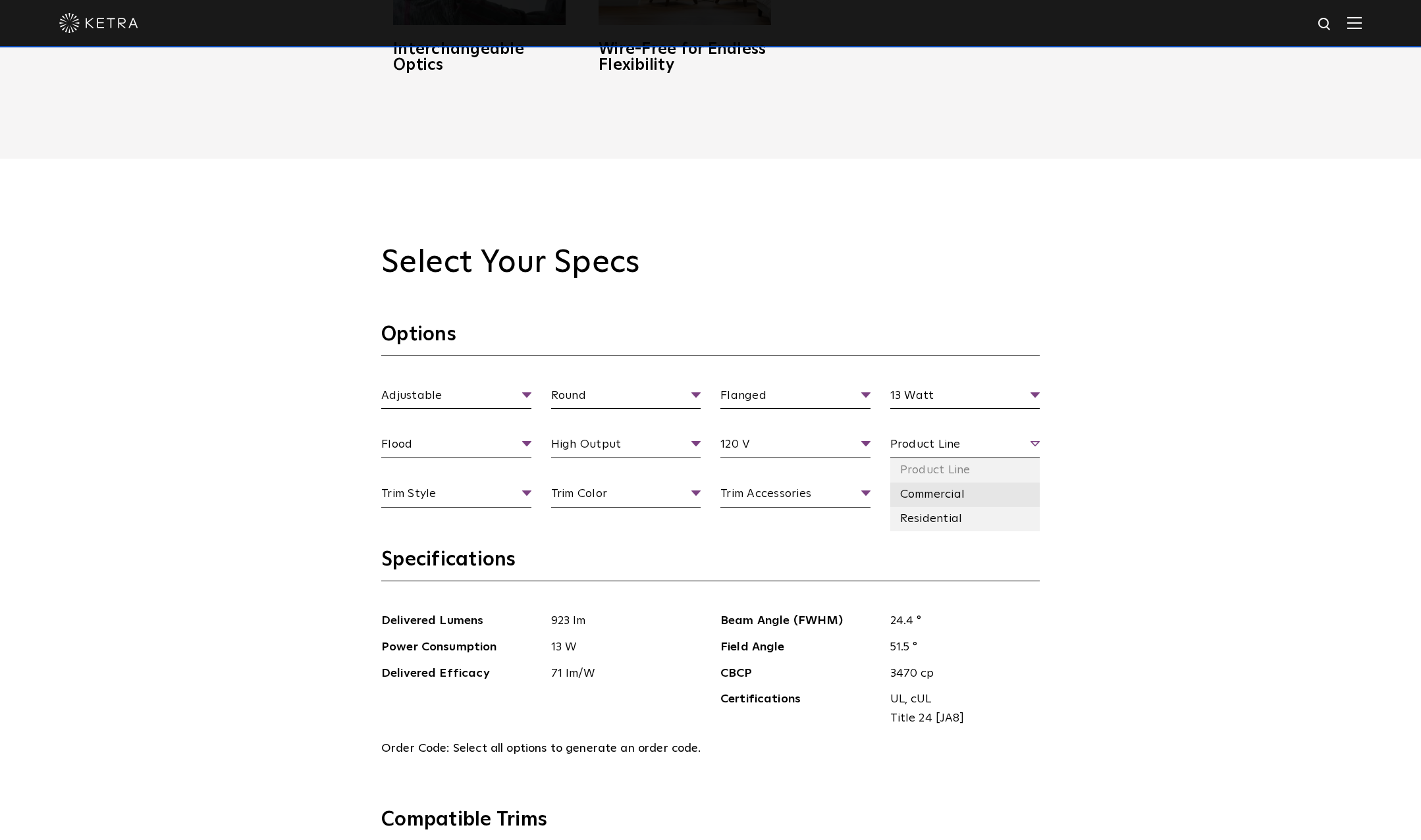
click at [914, 495] on li "Commercial" at bounding box center [965, 495] width 150 height 24
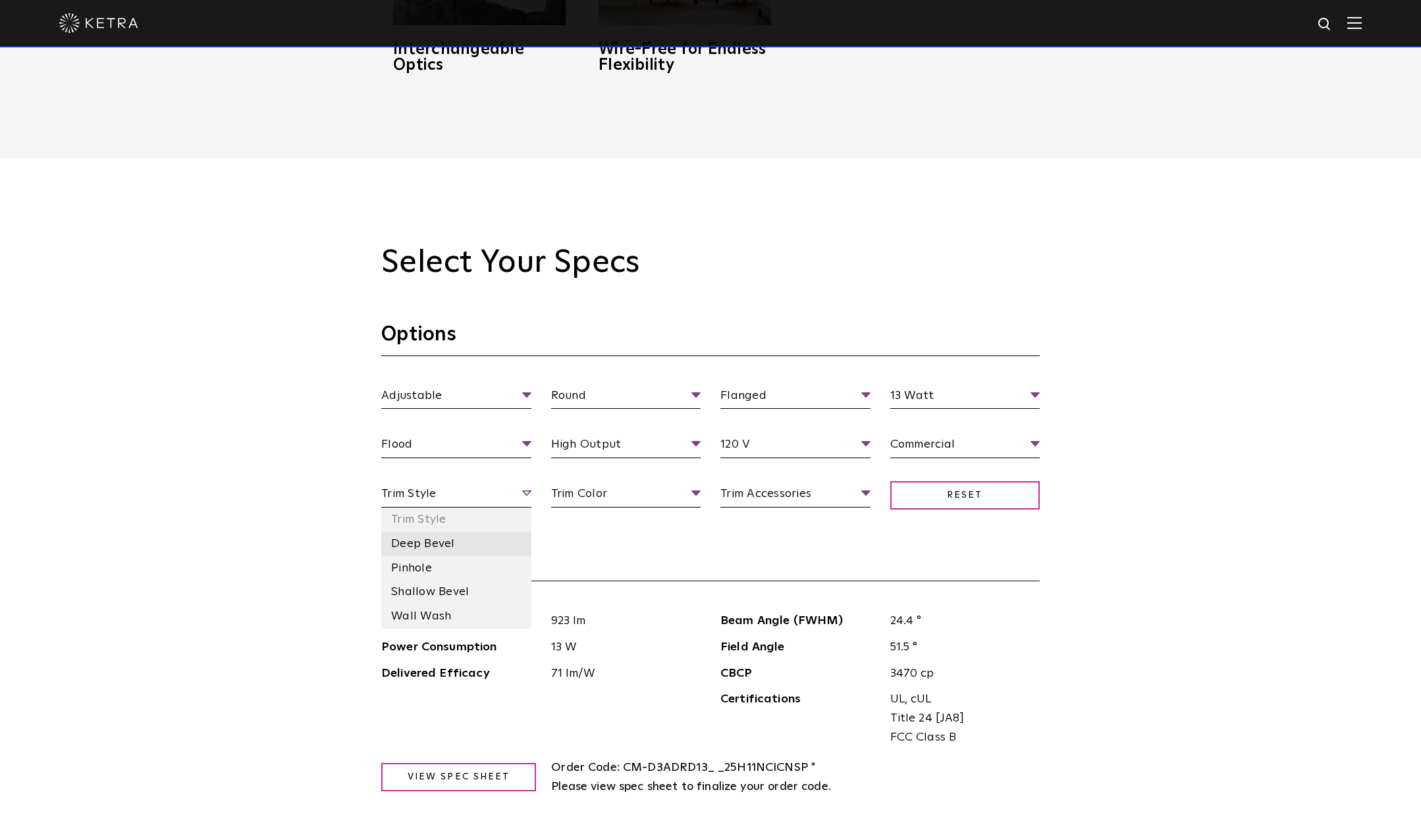
click at [452, 547] on li "Deep Bevel" at bounding box center [456, 544] width 150 height 24
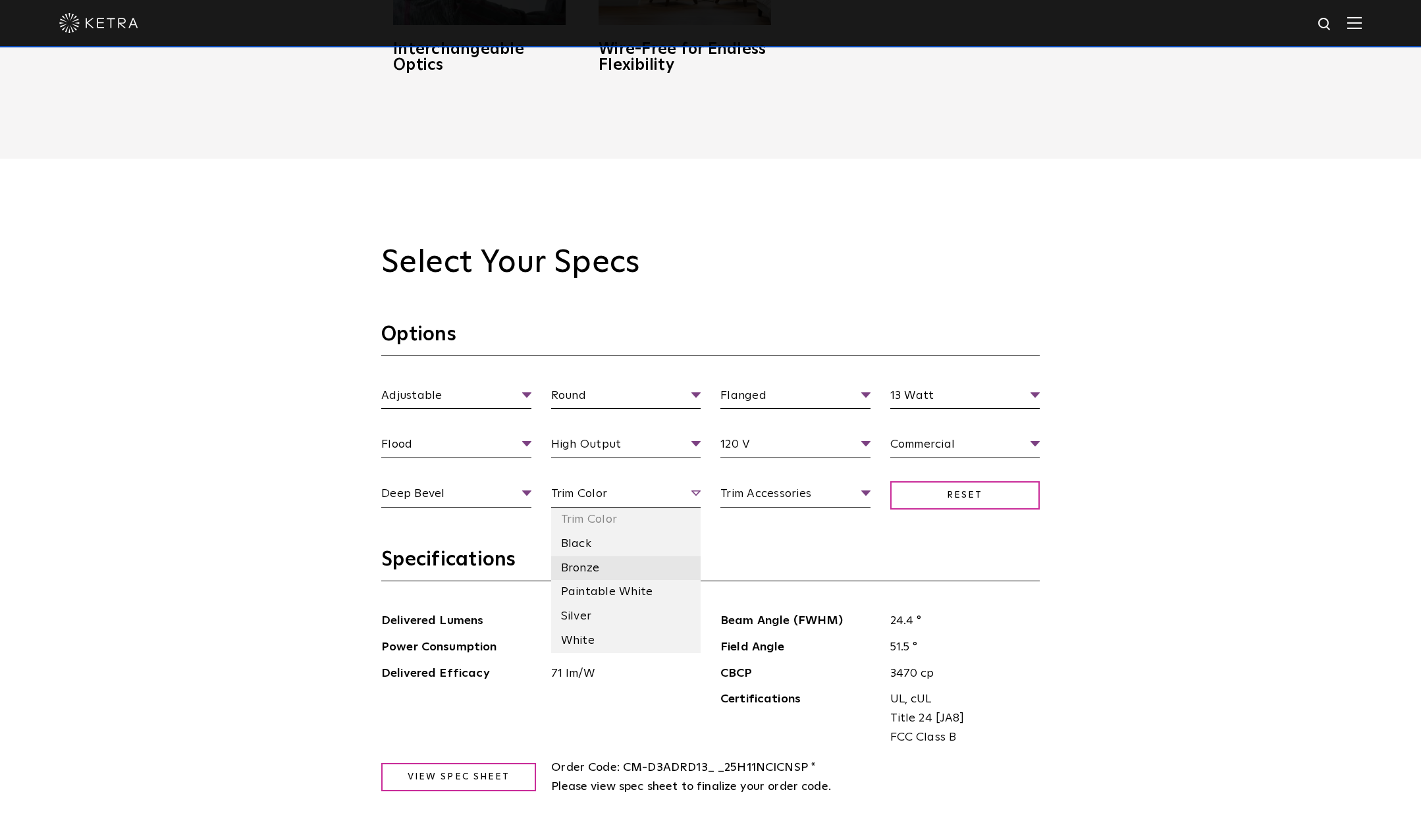
click at [598, 558] on li "Bronze" at bounding box center [626, 568] width 150 height 24
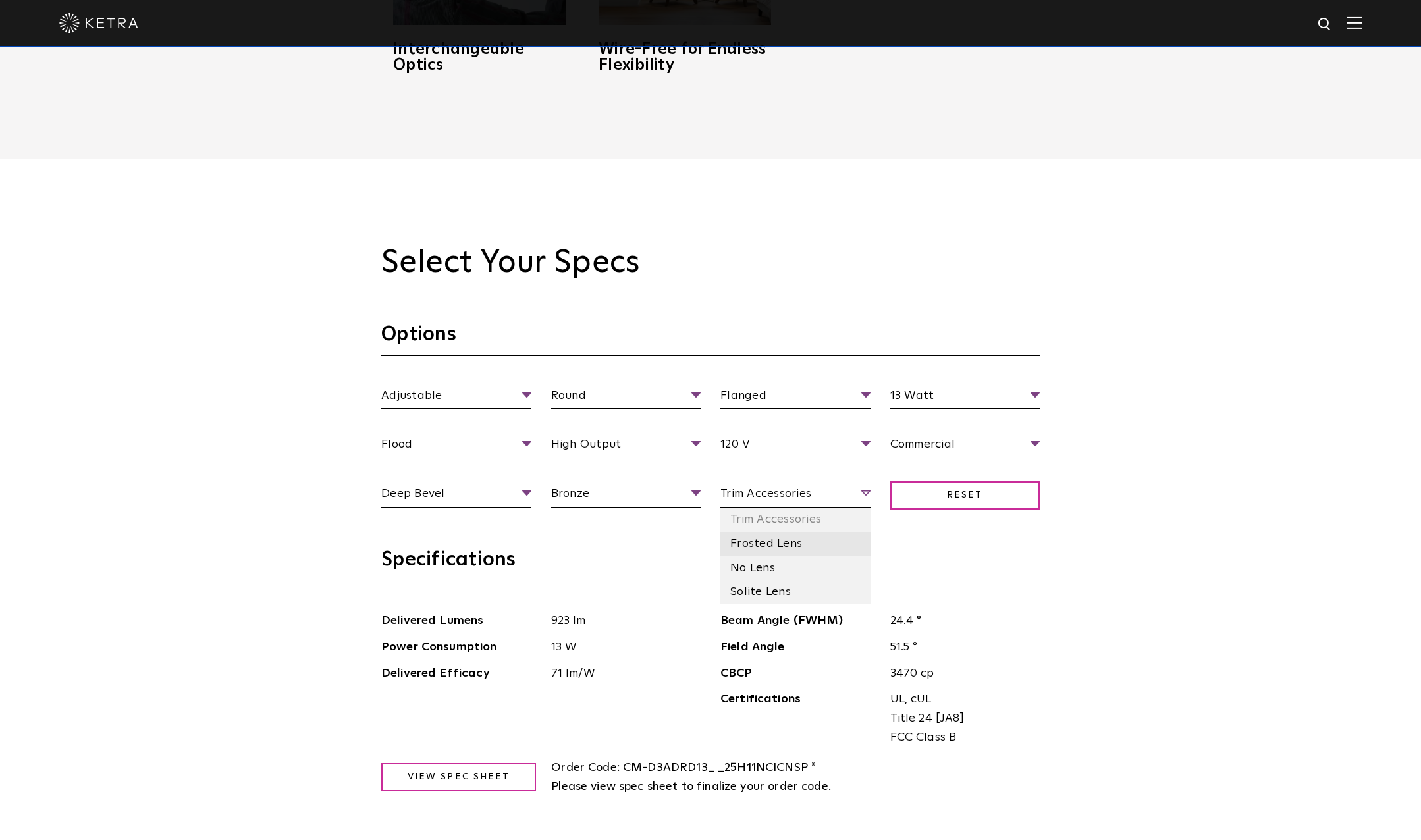
click at [756, 543] on li "Frosted Lens" at bounding box center [796, 544] width 150 height 24
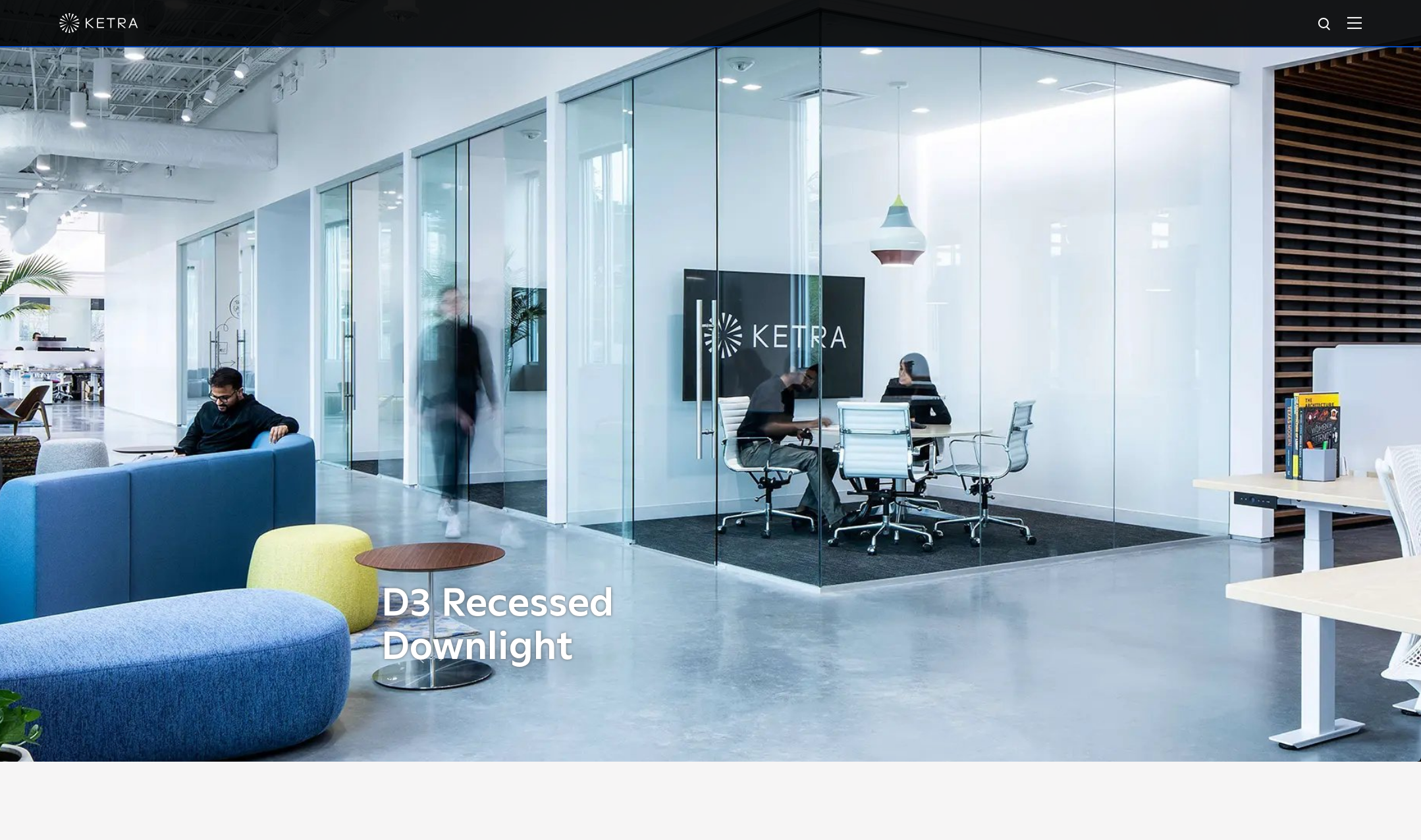
scroll to position [0, 0]
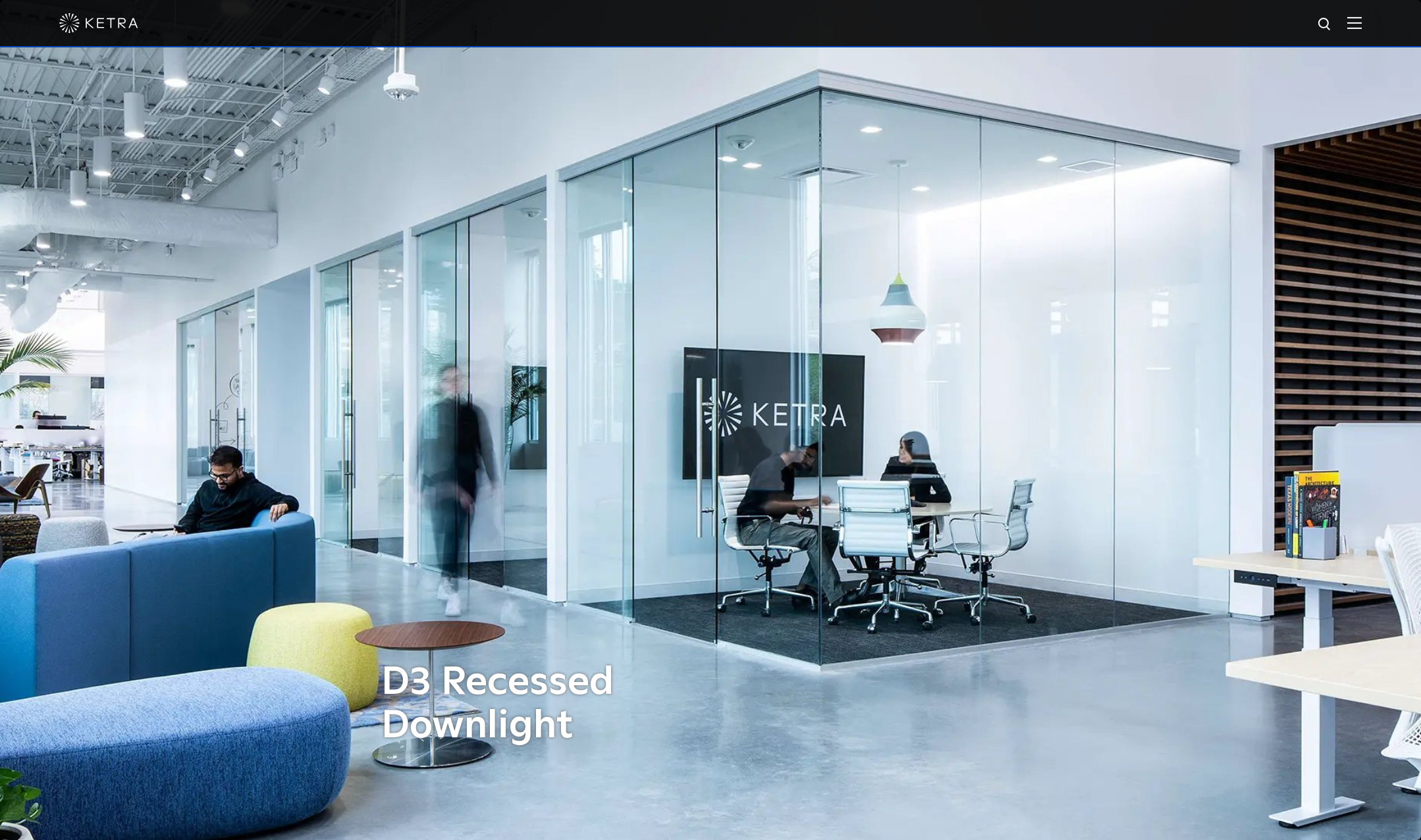
click at [1359, 38] on div at bounding box center [711, 23] width 1303 height 46
click at [1361, 28] on img at bounding box center [1355, 23] width 14 height 13
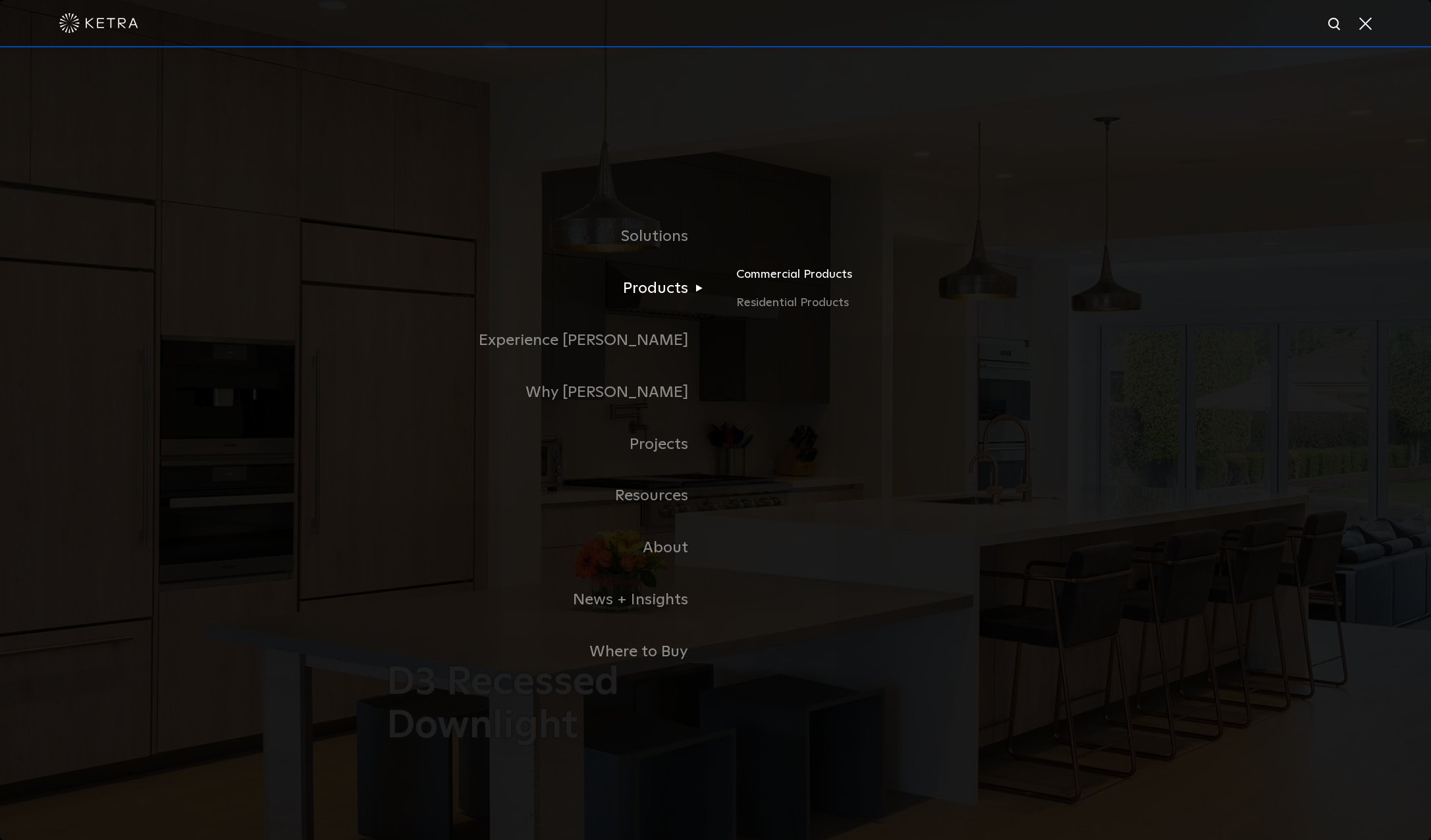
click at [794, 275] on link "Commercial Products" at bounding box center [891, 279] width 308 height 29
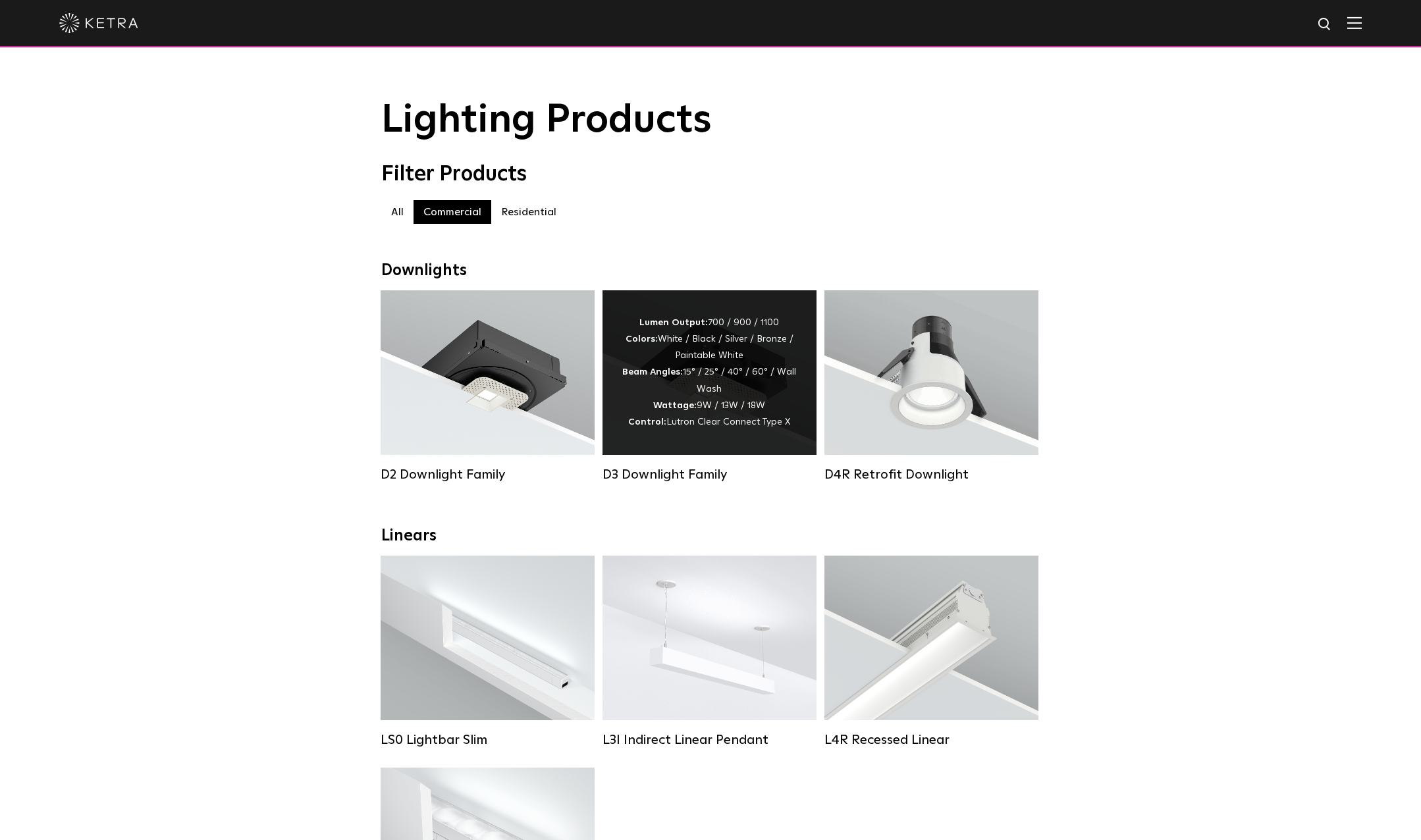
click at [702, 370] on div "Lumen Output: 700 / 900 / 1100 Colors: White / Black / Silver / Bronze / Painta…" at bounding box center [709, 373] width 175 height 116
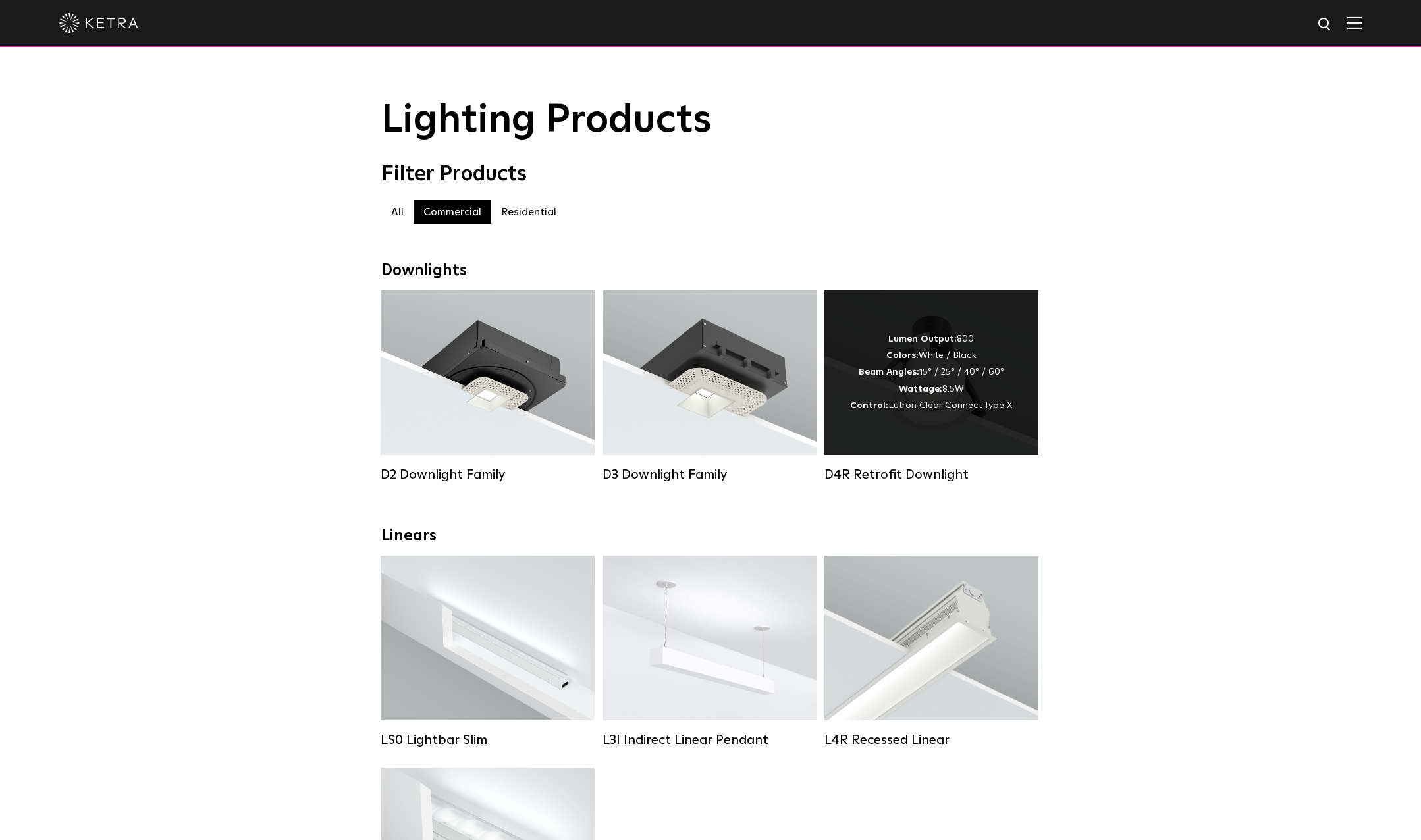
click at [996, 387] on div "Lumen Output: 800 Colors: White / Black Beam Angles: 15° / 25° / 40° / 60° Watt…" at bounding box center [931, 372] width 162 height 83
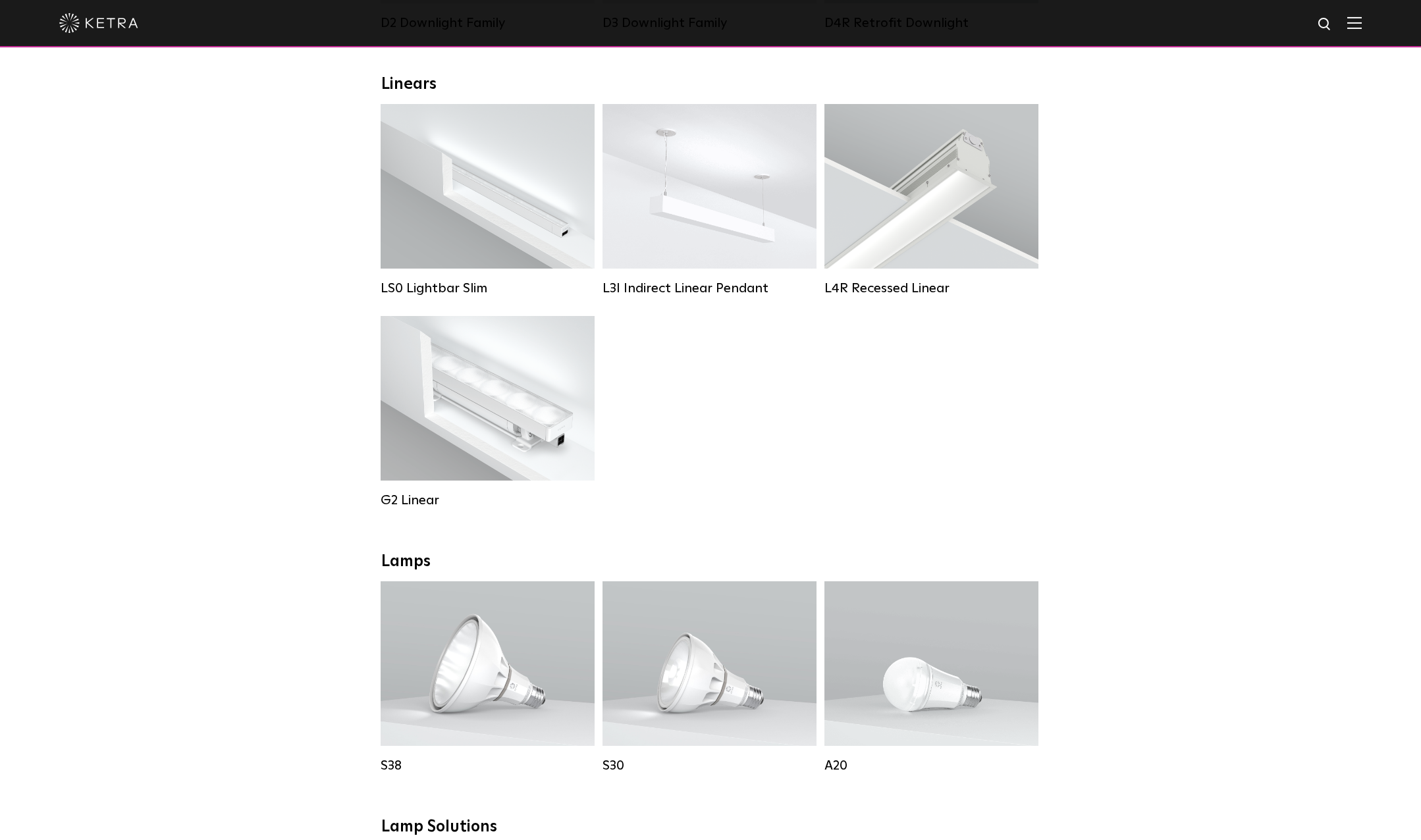
scroll to position [658, 0]
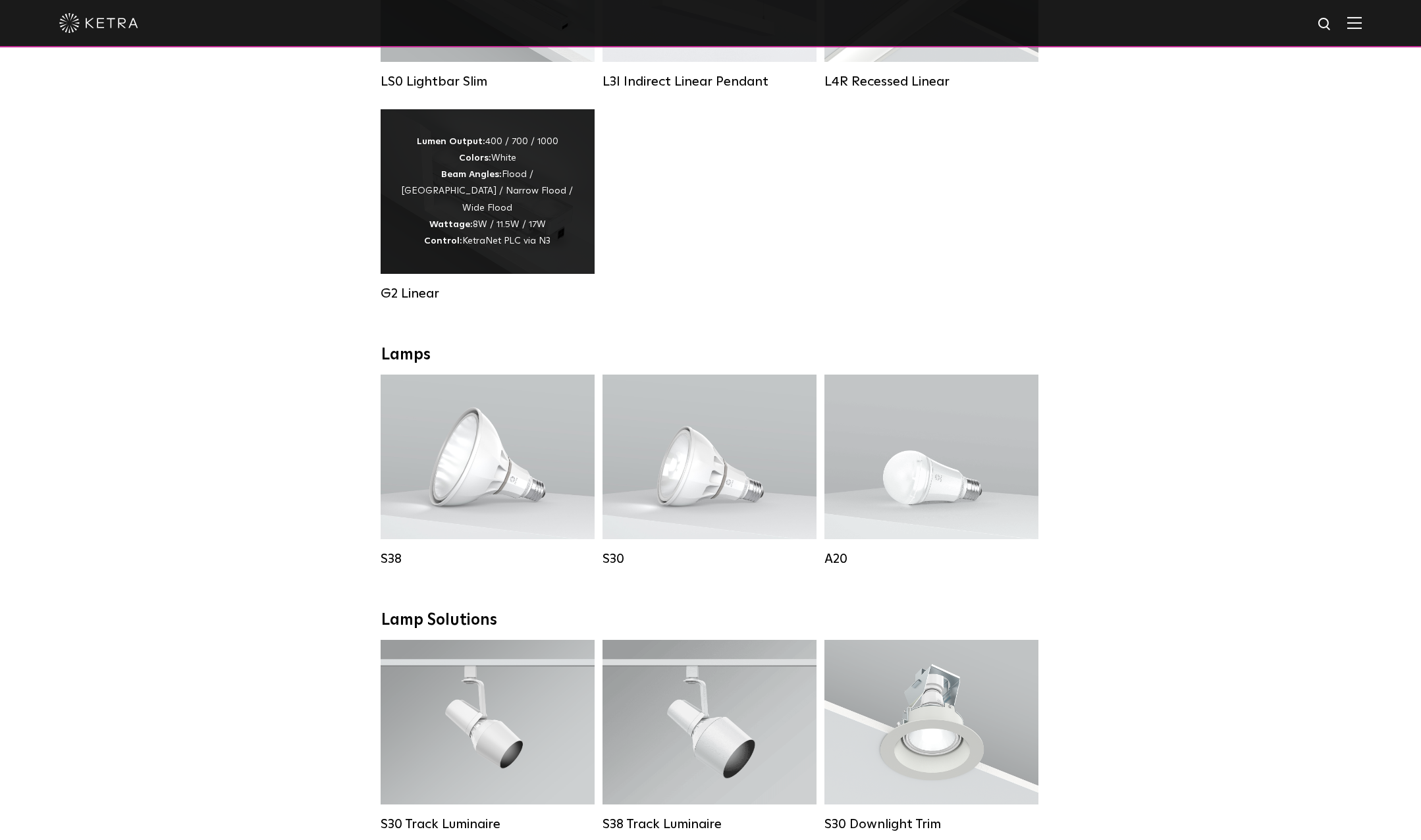
click at [499, 191] on div "Lumen Output: 400 / 700 / 1000 Colors: White Beam Angles: Flood / Graze / Narro…" at bounding box center [487, 192] width 175 height 116
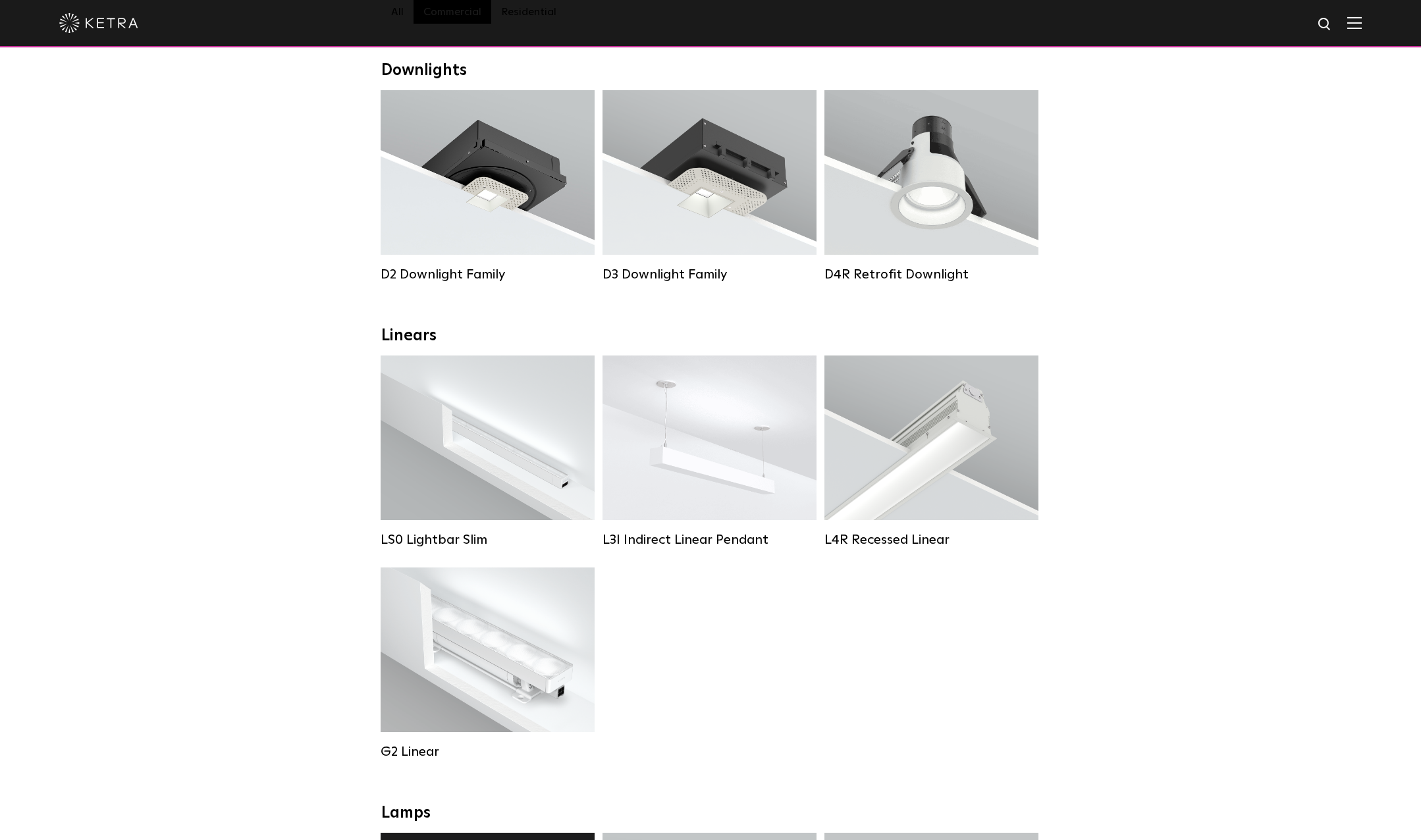
scroll to position [0, 0]
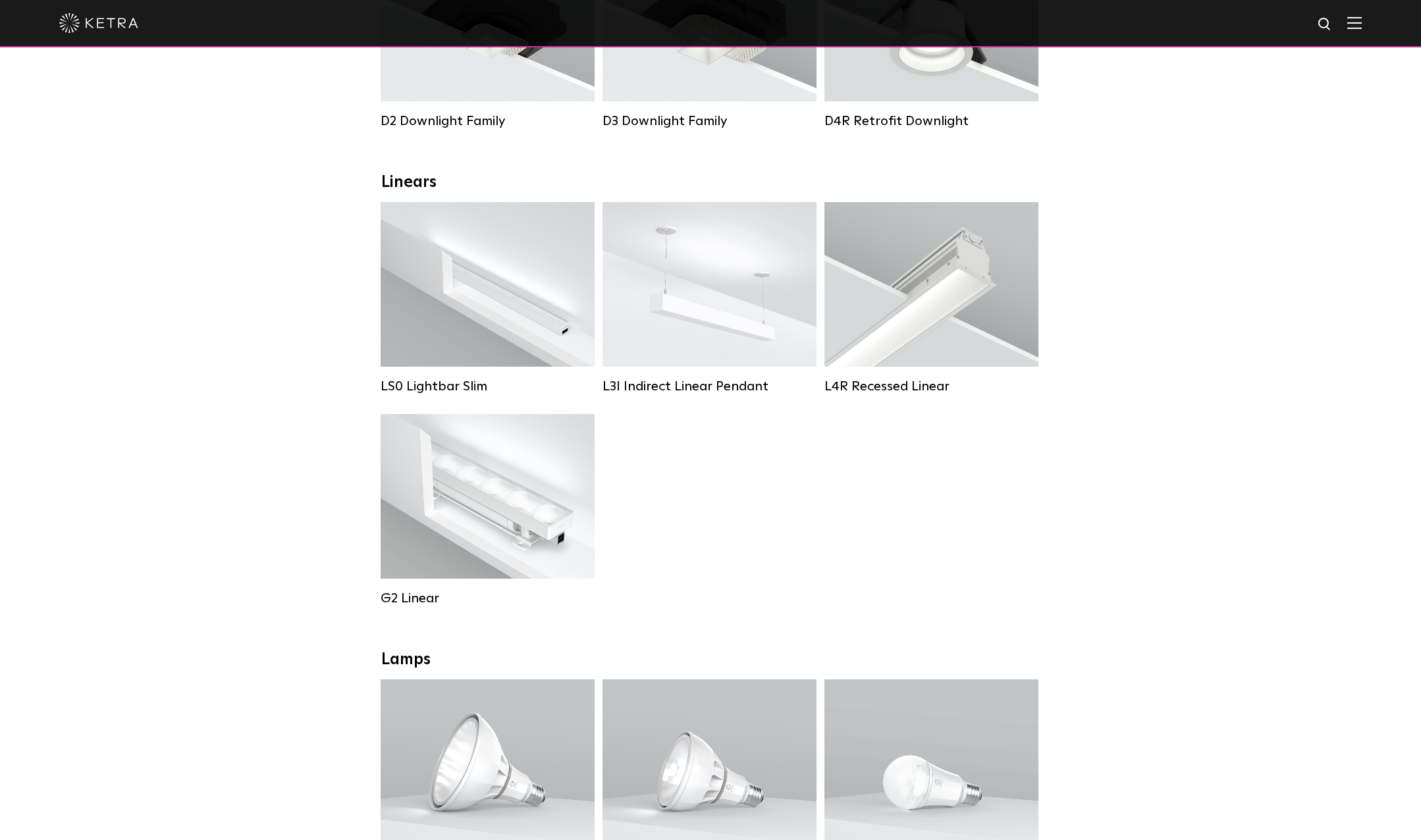
scroll to position [263, 0]
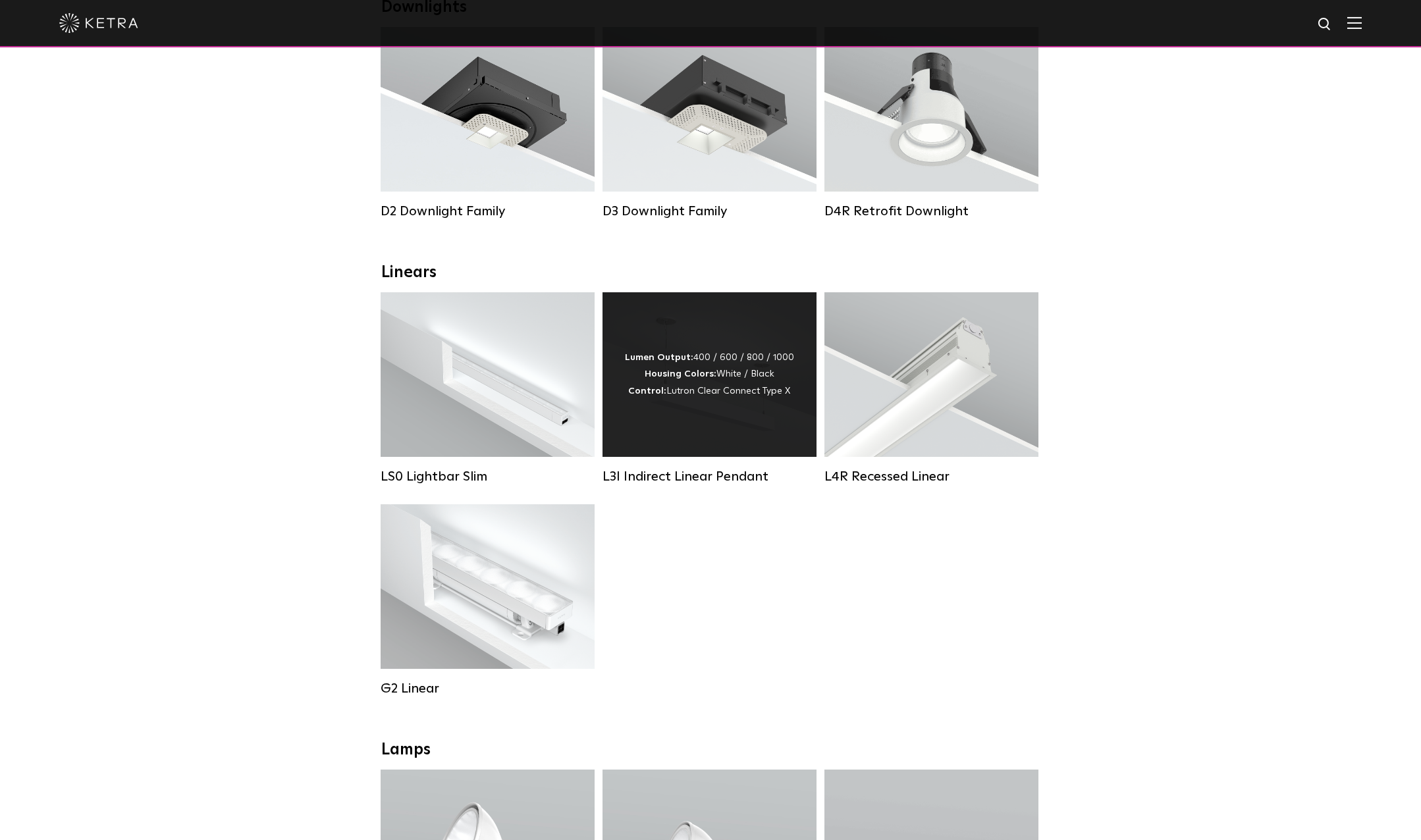
click at [697, 415] on div "Lumen Output: 400 / 600 / 800 / 1000 Housing Colors: White / Black Control: Lut…" at bounding box center [709, 374] width 214 height 165
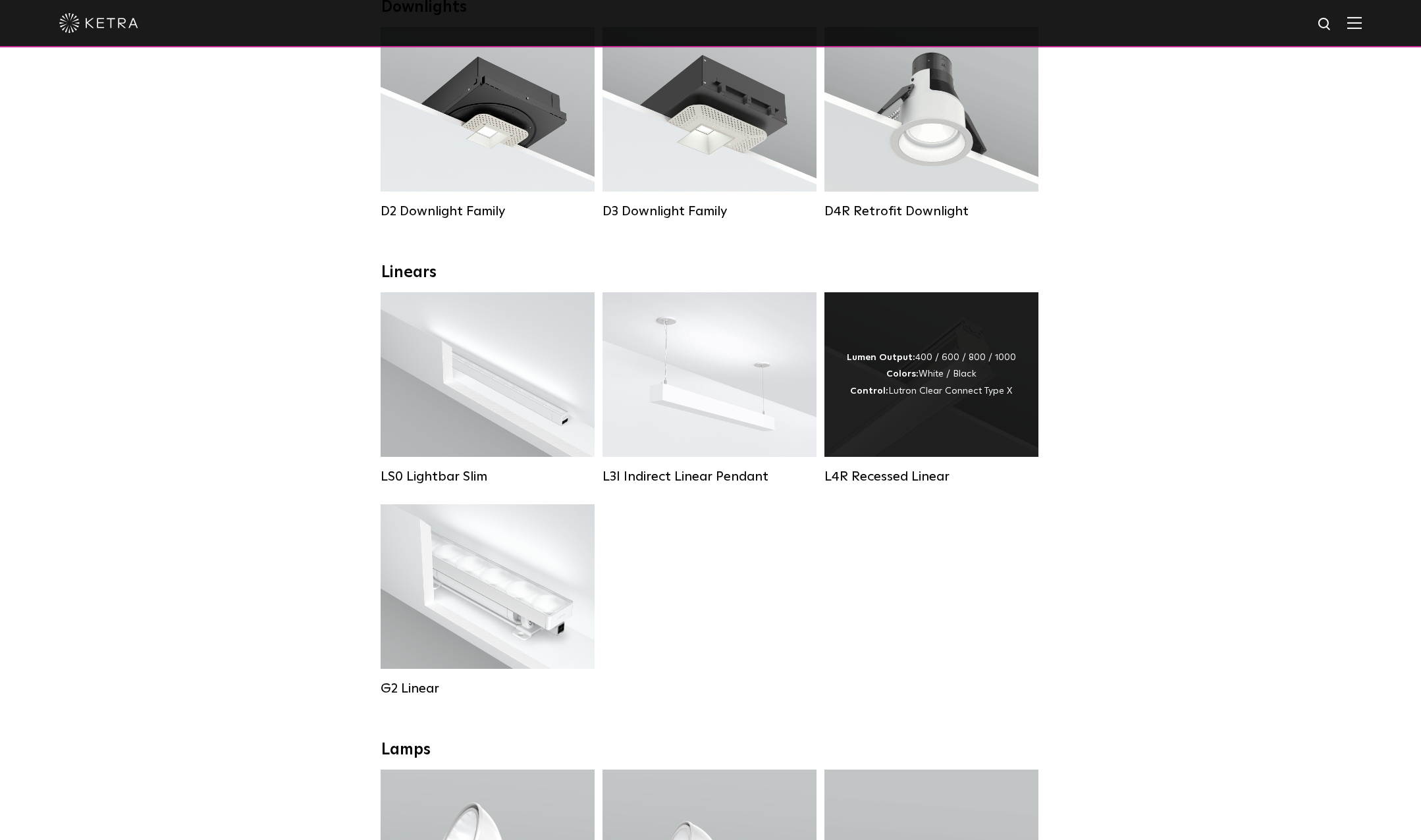
click at [970, 411] on div "Lumen Output: 400 / 600 / 800 / 1000 Colors: White / Black Control: Lutron Clea…" at bounding box center [932, 374] width 214 height 165
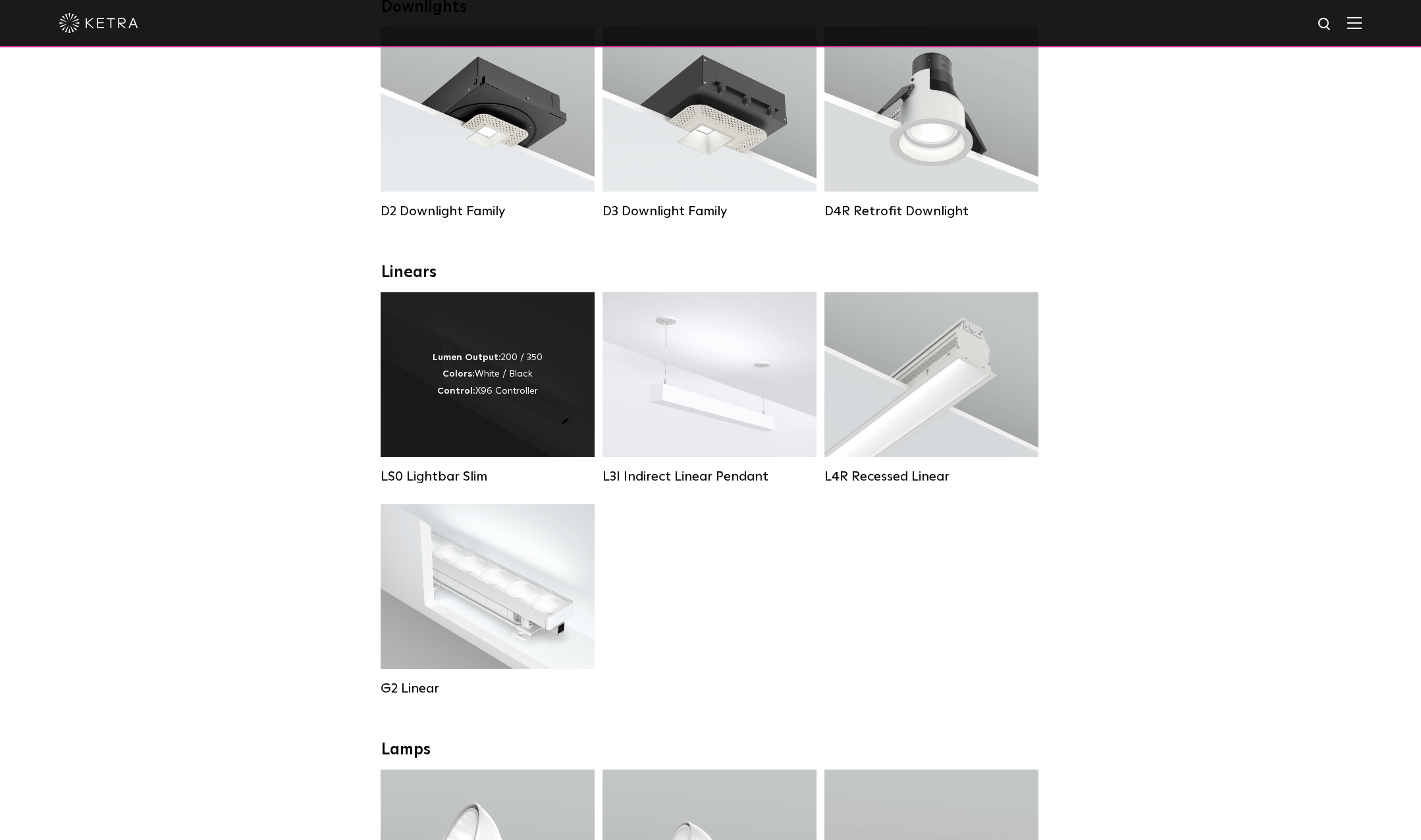
click at [469, 419] on div "Lumen Output: 200 / 350 Colors: White / Black Control: X96 Controller" at bounding box center [487, 374] width 214 height 165
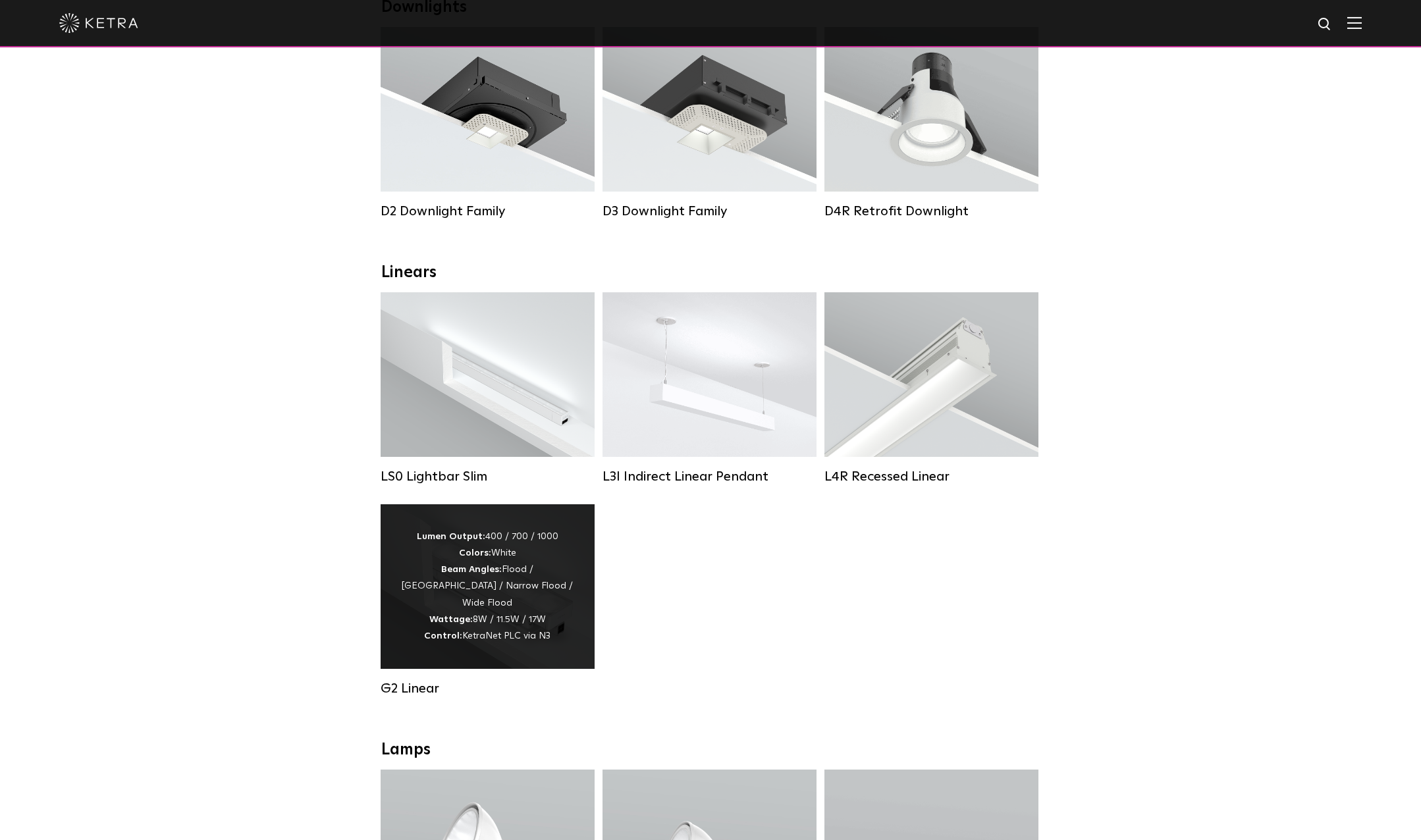
click at [436, 624] on strong "Wattage:" at bounding box center [451, 619] width 43 height 9
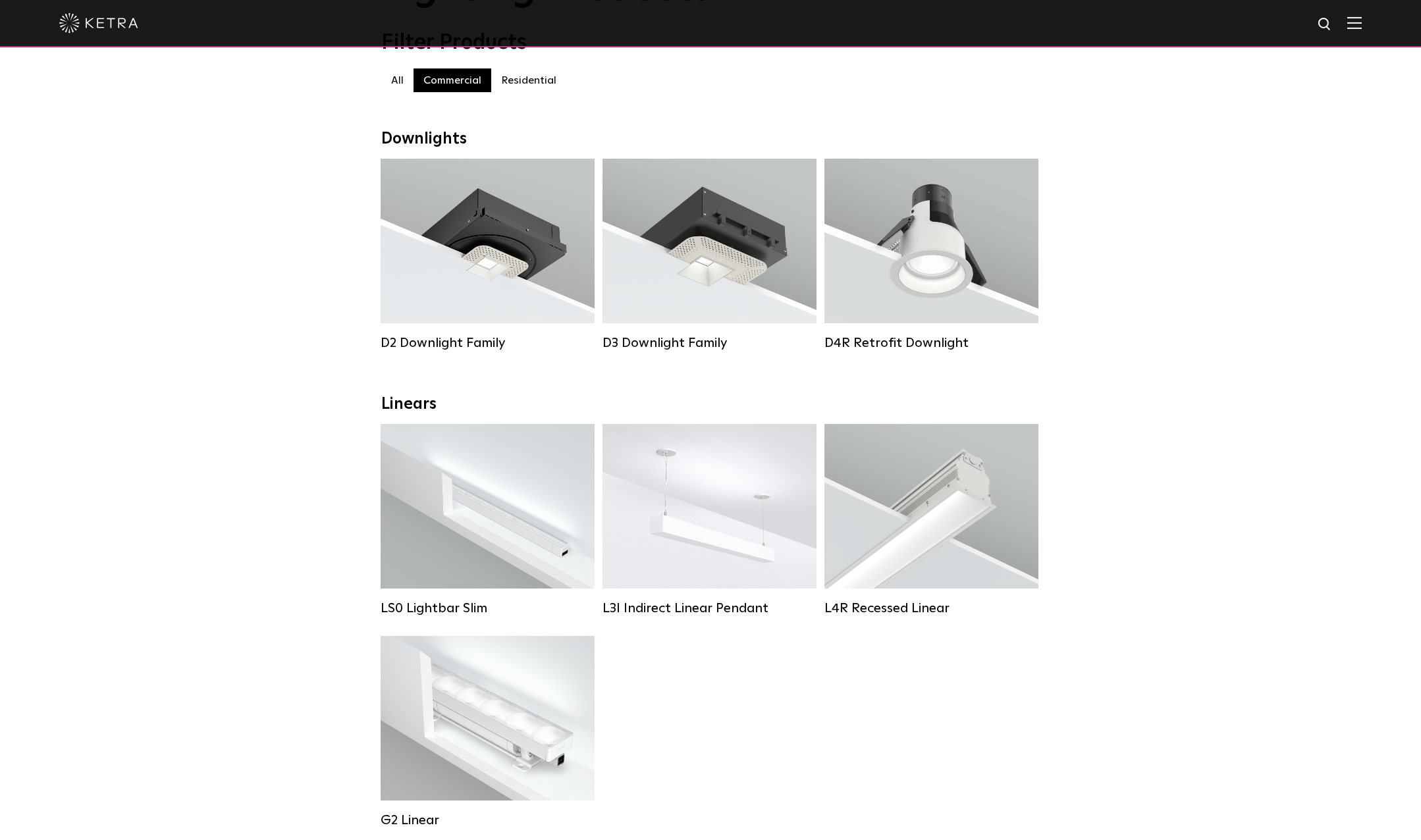
scroll to position [0, 0]
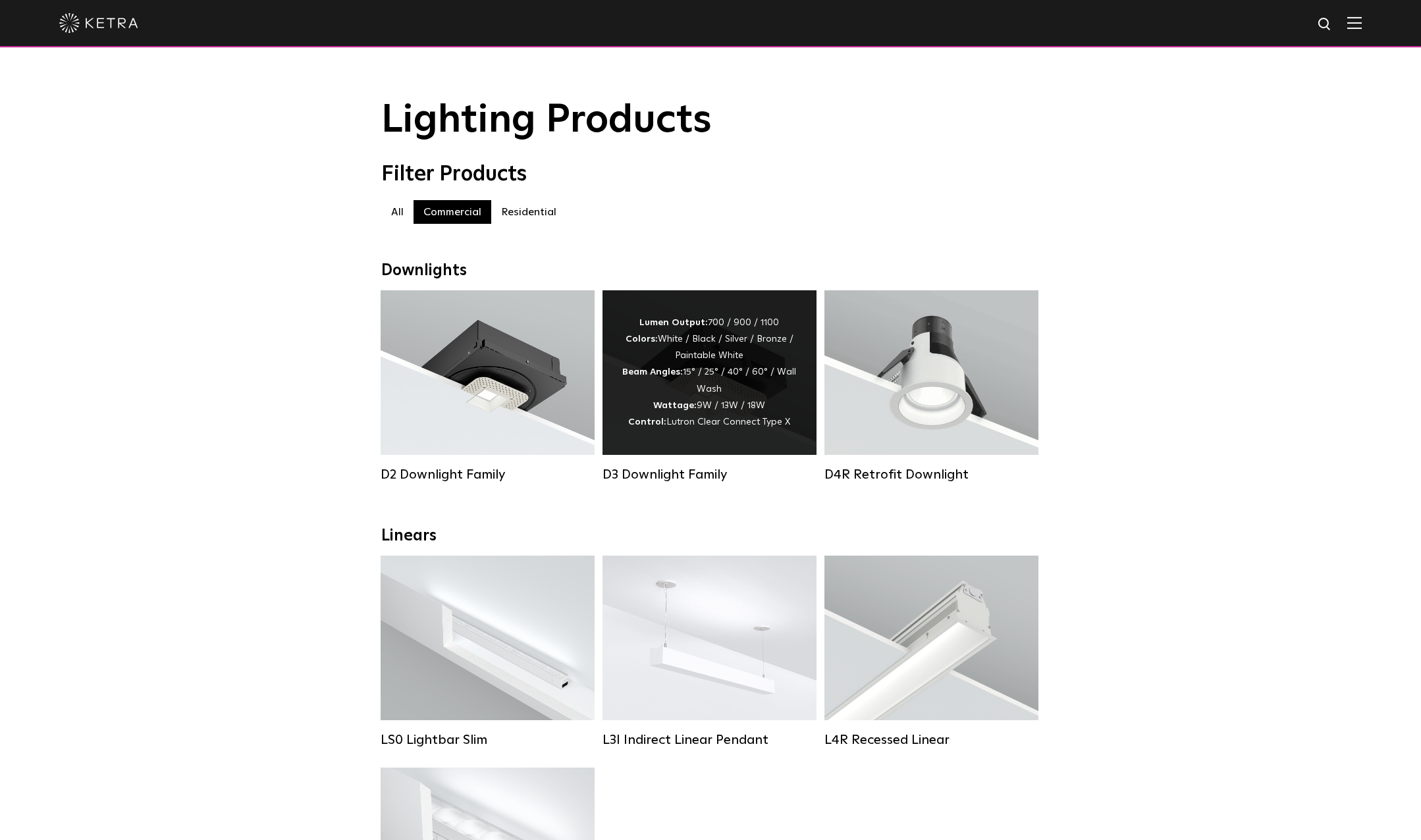
click at [652, 483] on div "D3 Downlight Family" at bounding box center [709, 474] width 214 height 16
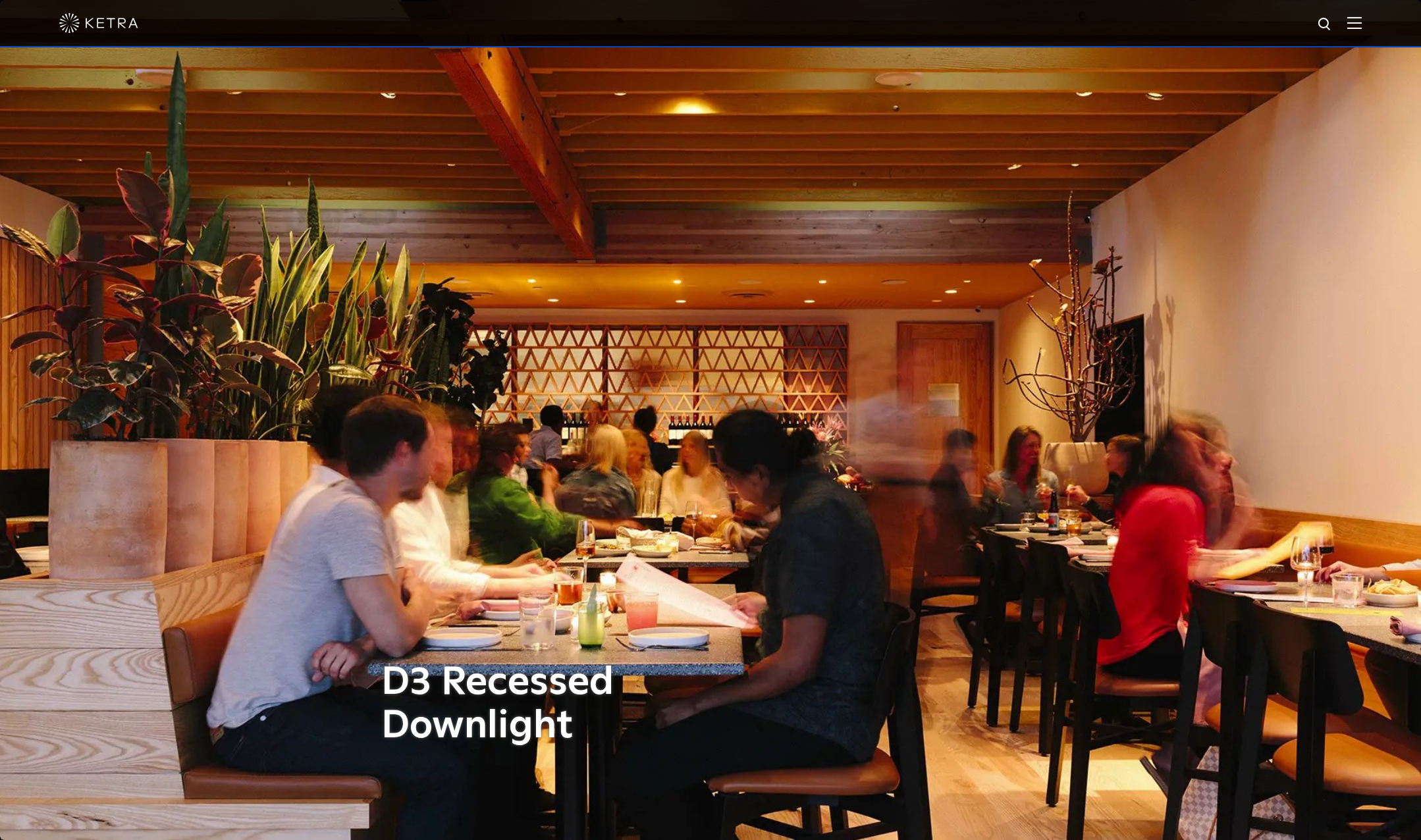
click at [1359, 28] on img at bounding box center [1355, 23] width 14 height 13
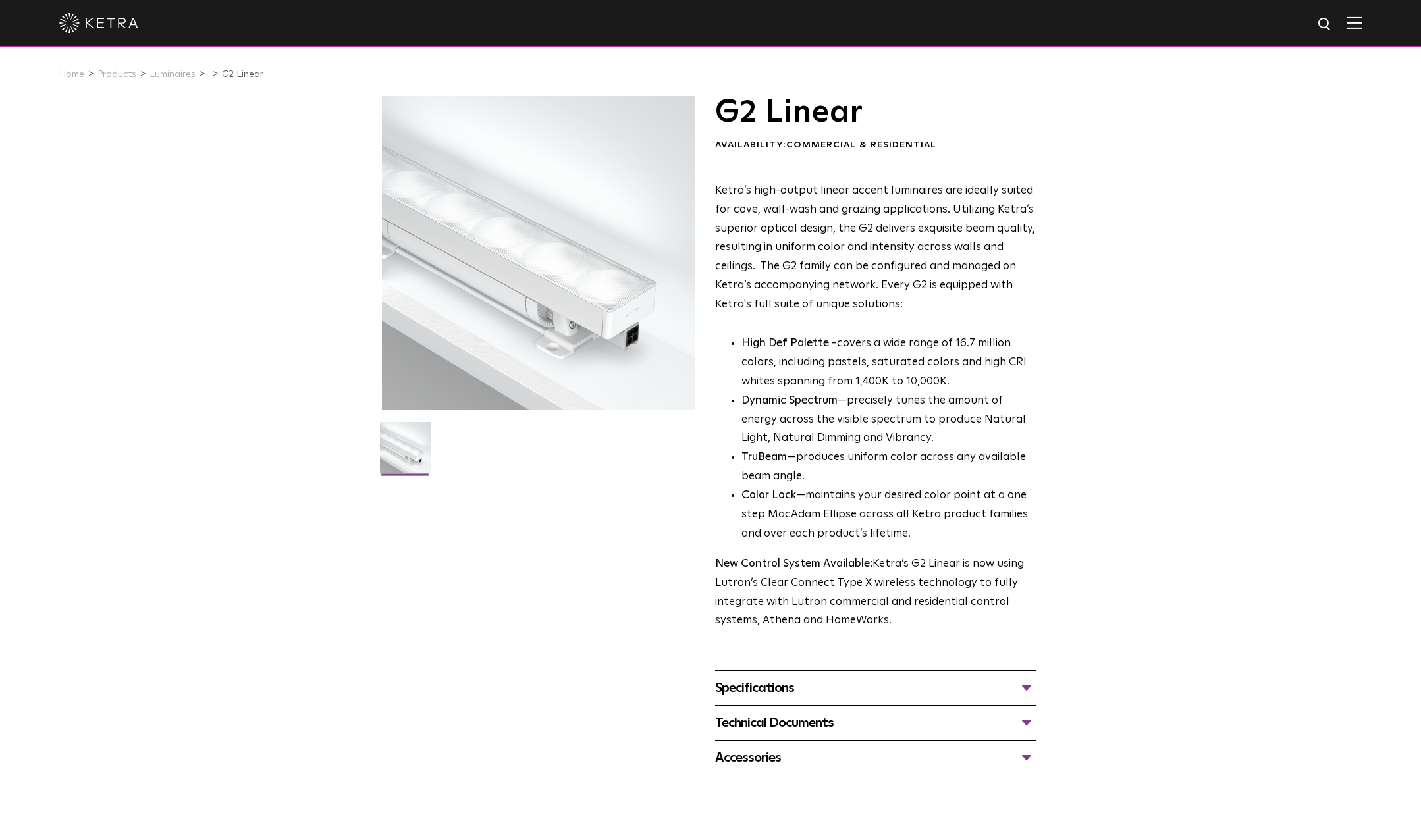
click at [761, 695] on div "Specifications" at bounding box center [875, 688] width 320 height 21
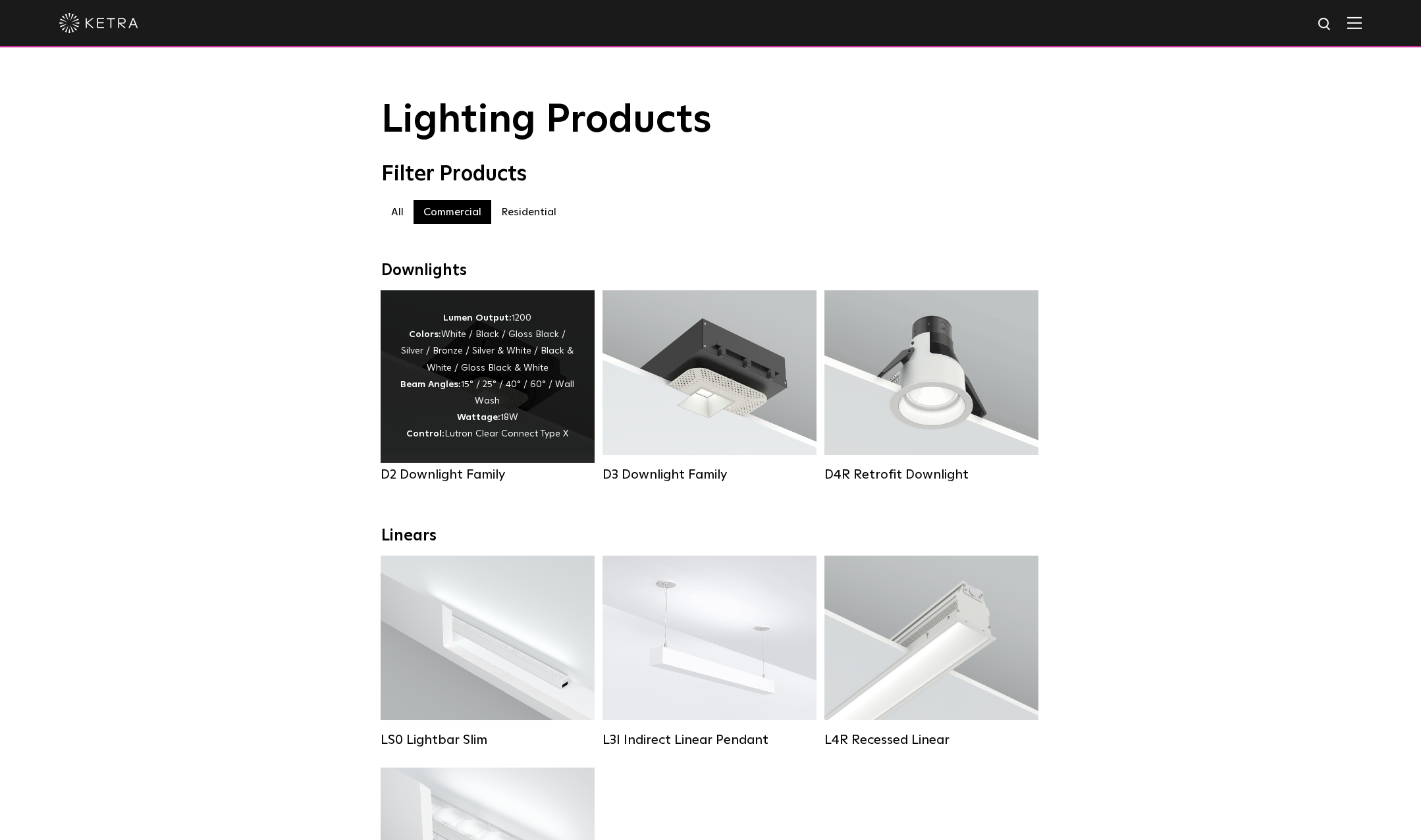
click at [436, 405] on div "Lumen Output: 1200 Colors: White / Black / Gloss Black / Silver / Bronze / Silv…" at bounding box center [487, 377] width 175 height 133
